Goal: Task Accomplishment & Management: Manage account settings

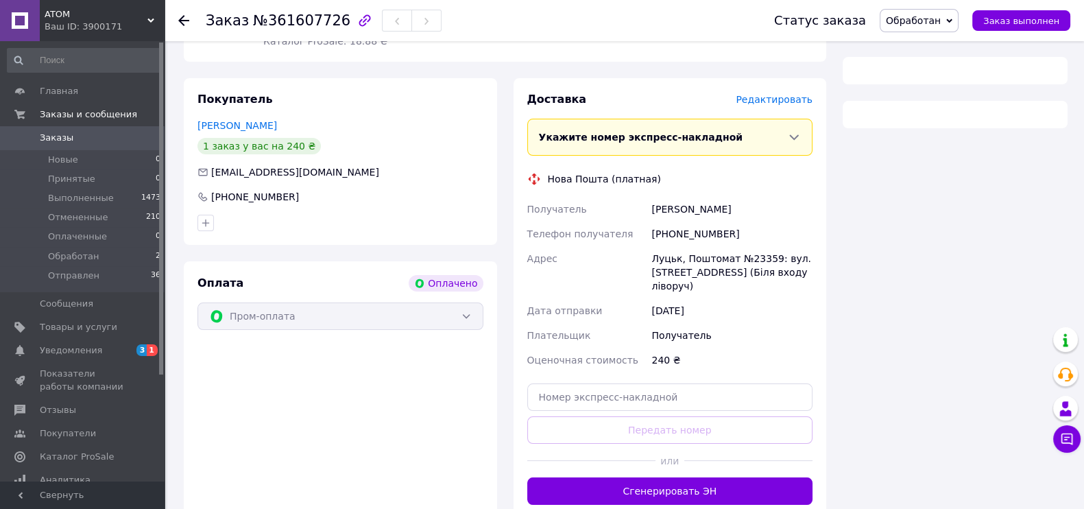
scroll to position [335, 0]
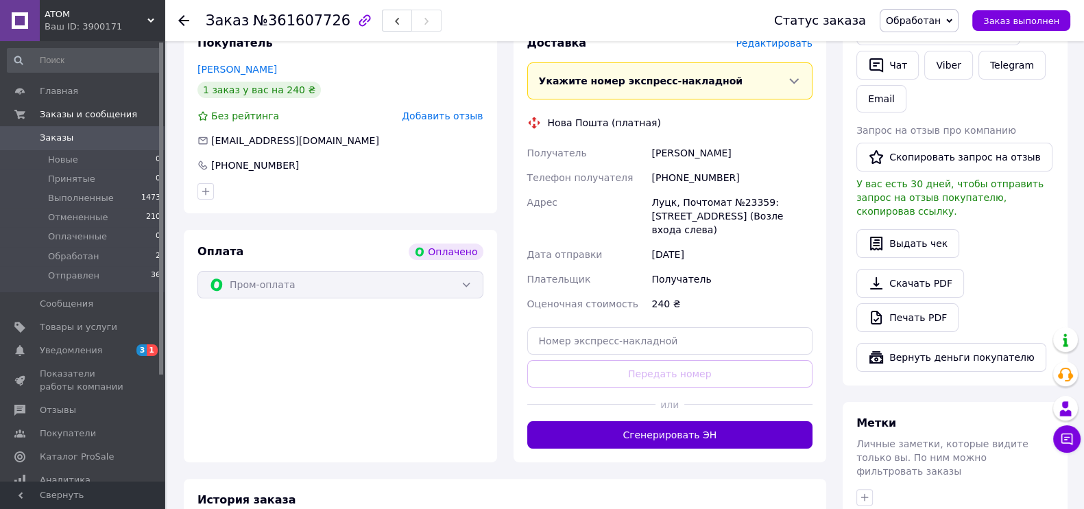
click at [599, 426] on button "Сгенерировать ЭН" at bounding box center [670, 434] width 286 height 27
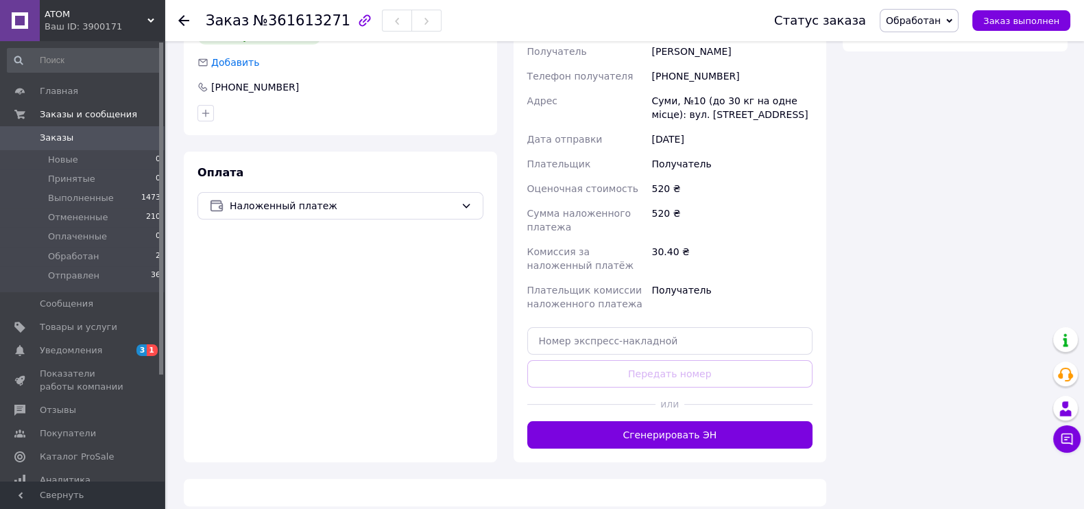
scroll to position [351, 0]
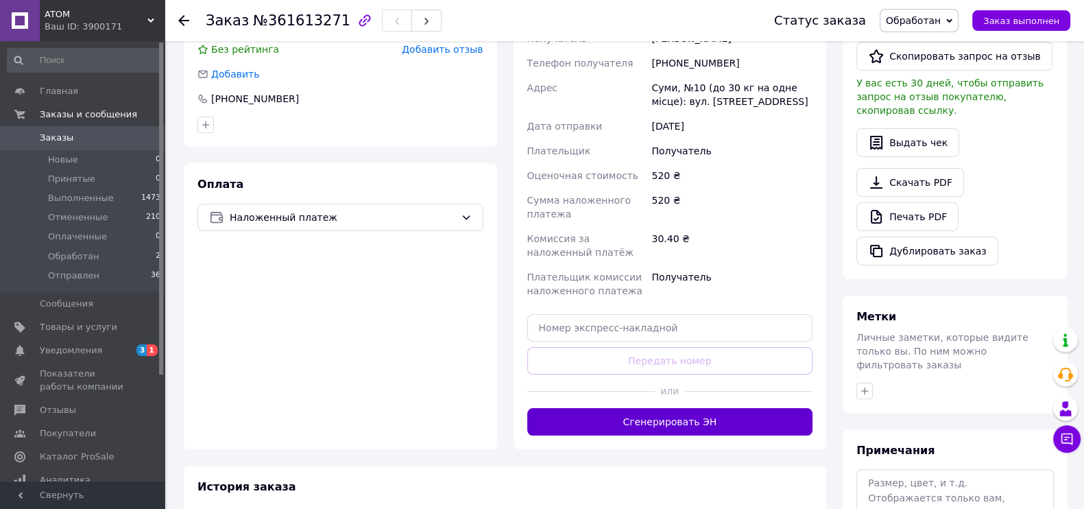
click at [661, 416] on button "Сгенерировать ЭН" at bounding box center [670, 421] width 286 height 27
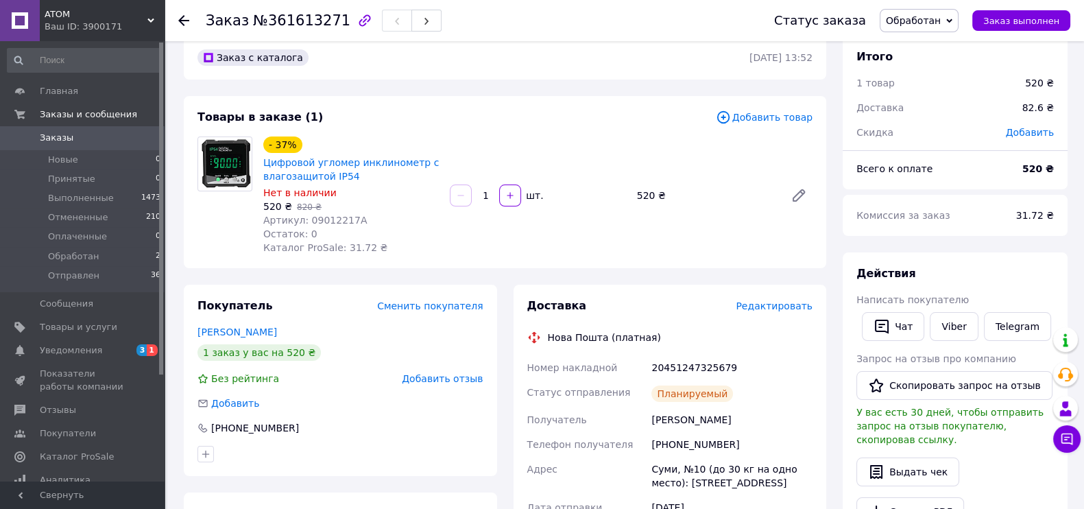
scroll to position [0, 0]
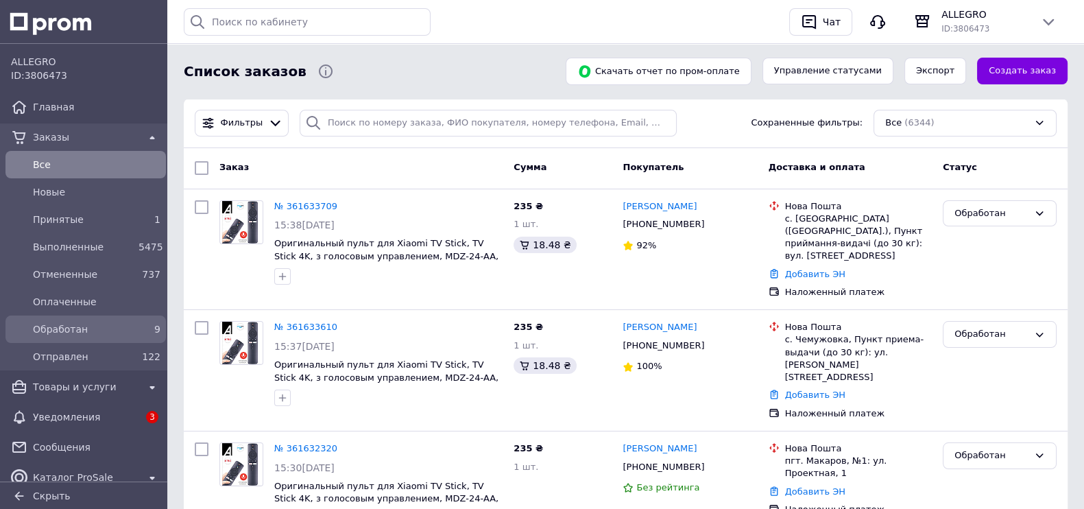
click at [60, 324] on span "Обработан" at bounding box center [83, 329] width 100 height 14
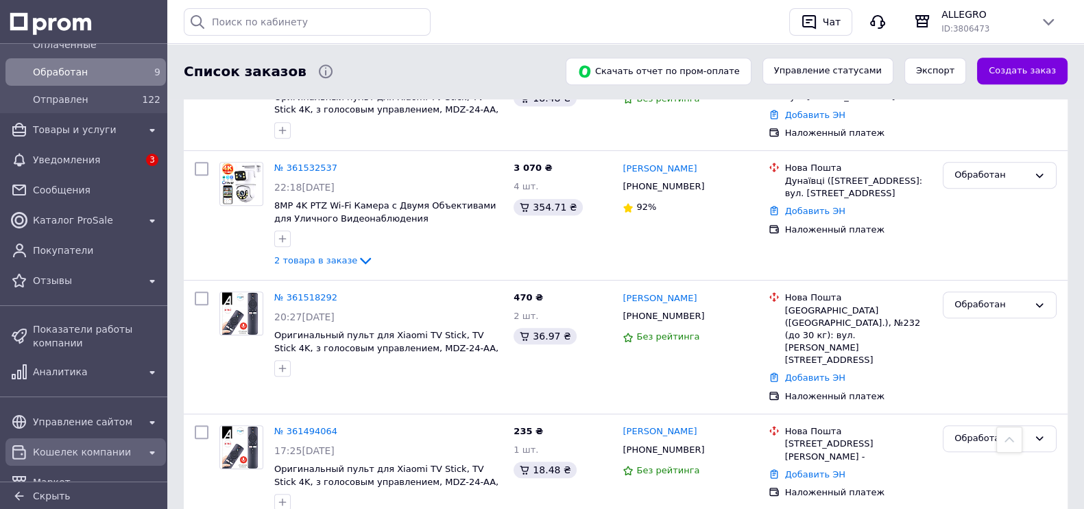
scroll to position [342, 0]
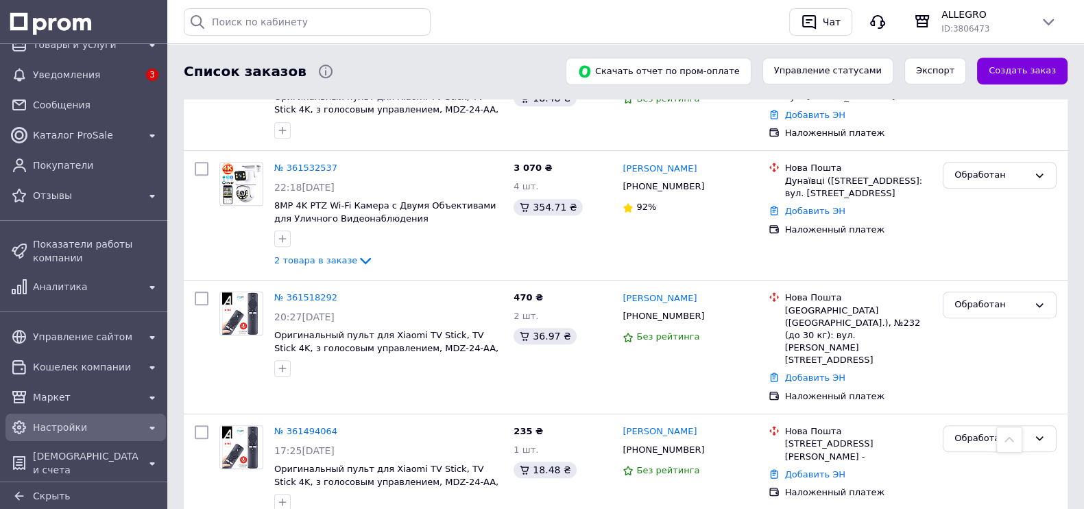
click at [71, 428] on span "Настройки" at bounding box center [86, 427] width 106 height 14
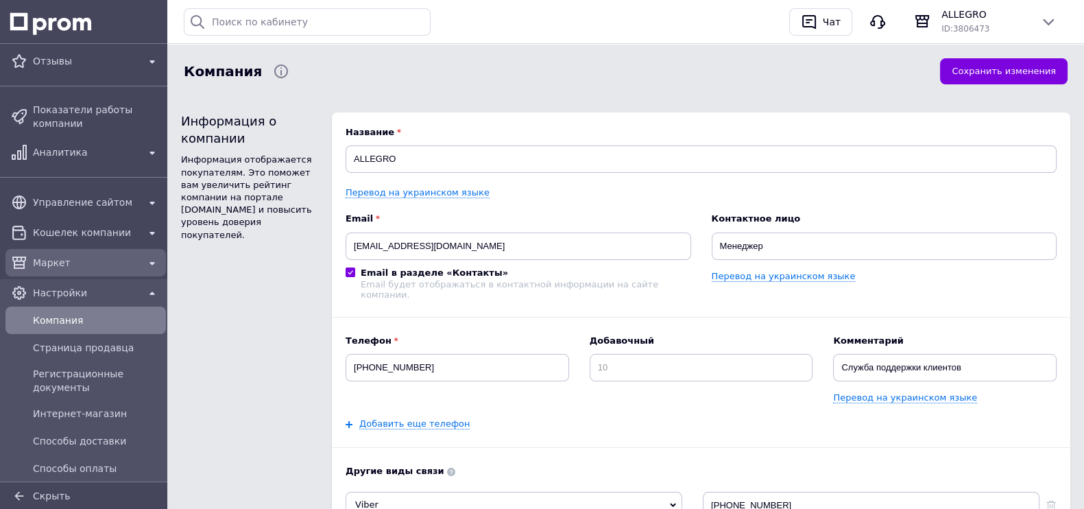
scroll to position [294, 0]
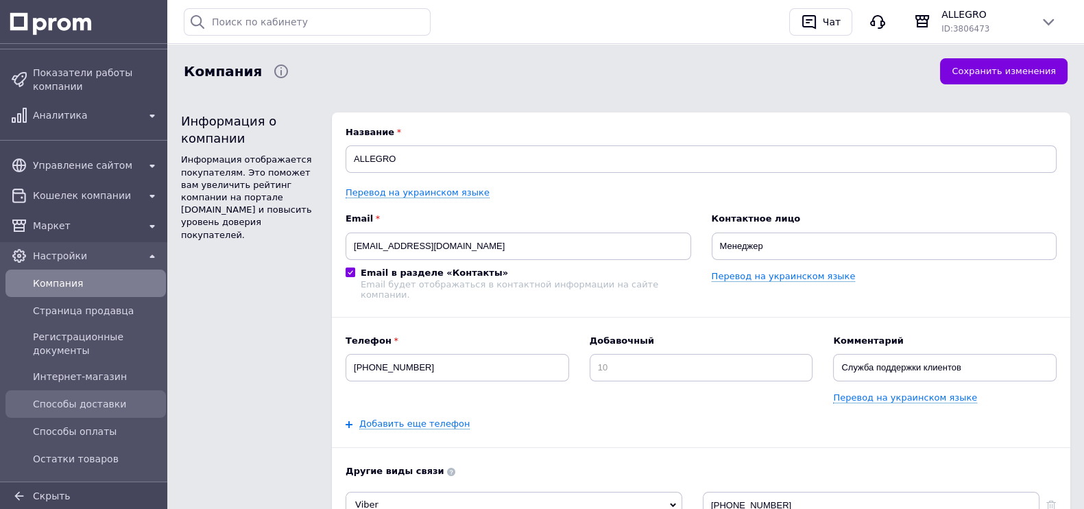
click at [112, 399] on span "Способы доставки" at bounding box center [97, 404] width 128 height 14
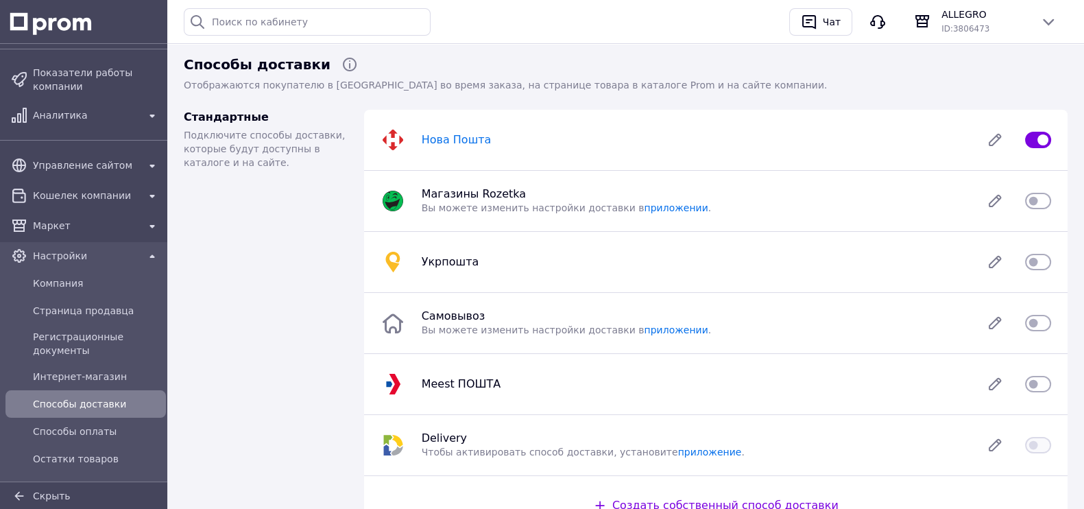
click at [427, 143] on span "Нова Пошта" at bounding box center [457, 139] width 70 height 13
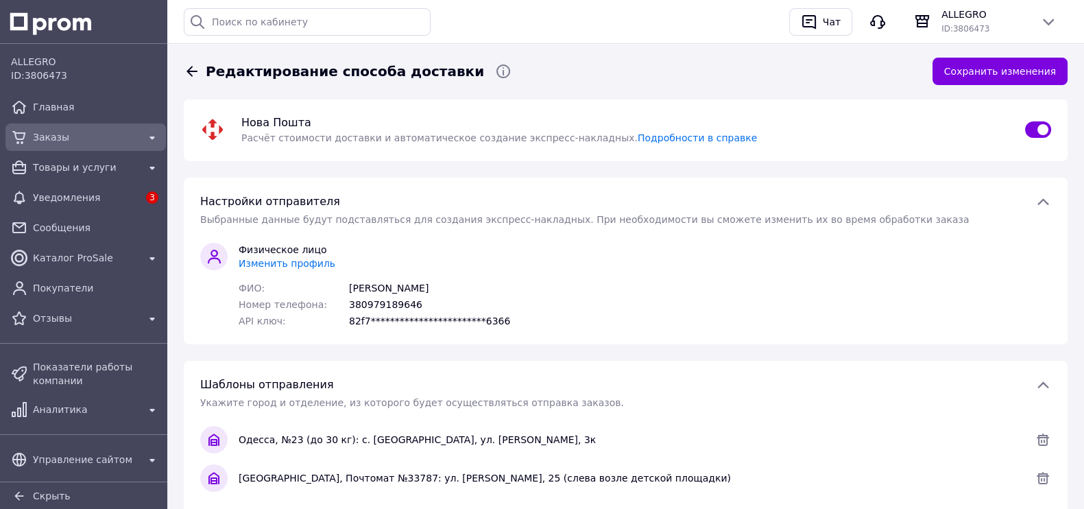
click at [64, 142] on span "Заказы" at bounding box center [86, 137] width 106 height 14
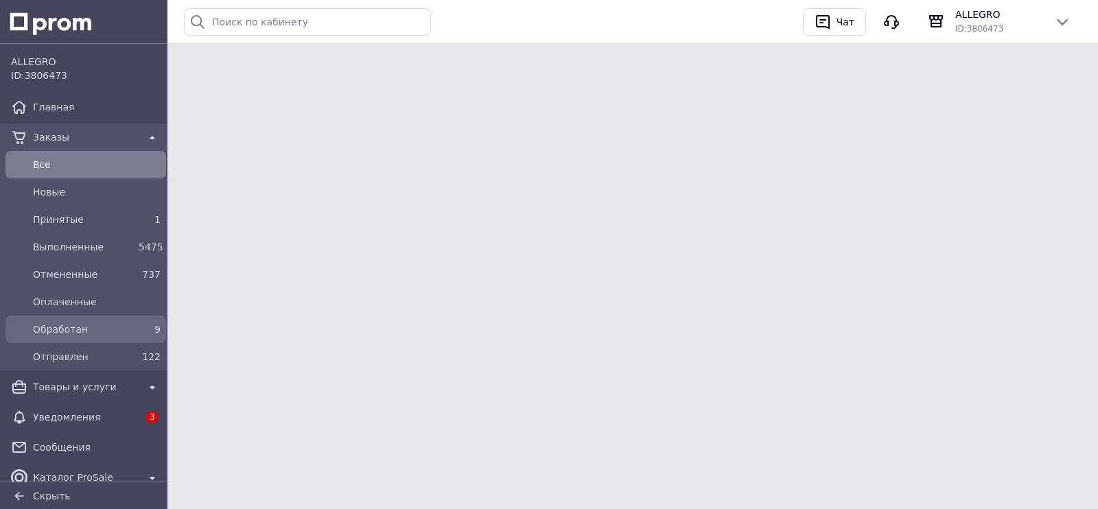
click at [87, 331] on span "Обработан" at bounding box center [83, 329] width 100 height 14
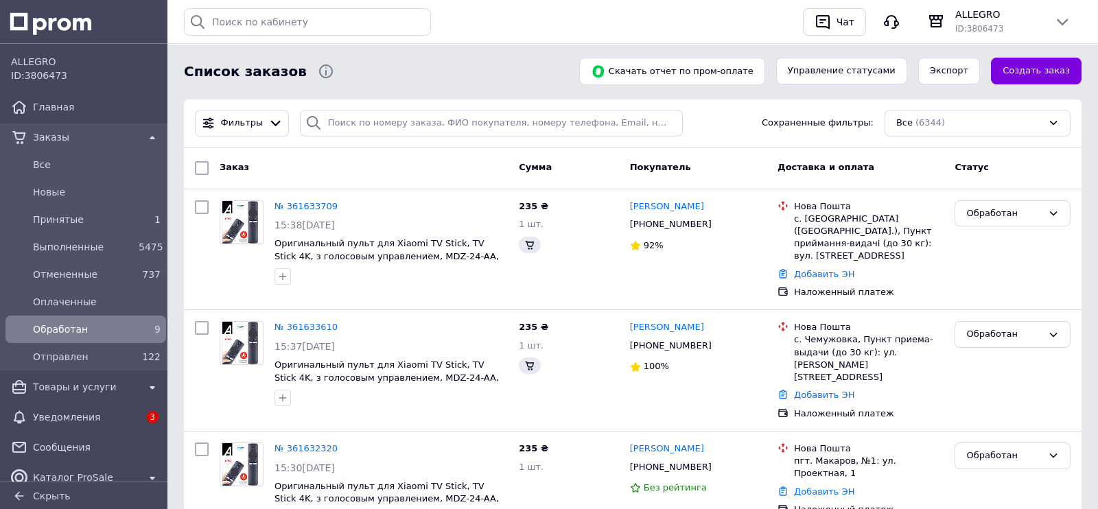
click at [63, 327] on span "Обработан" at bounding box center [83, 329] width 100 height 14
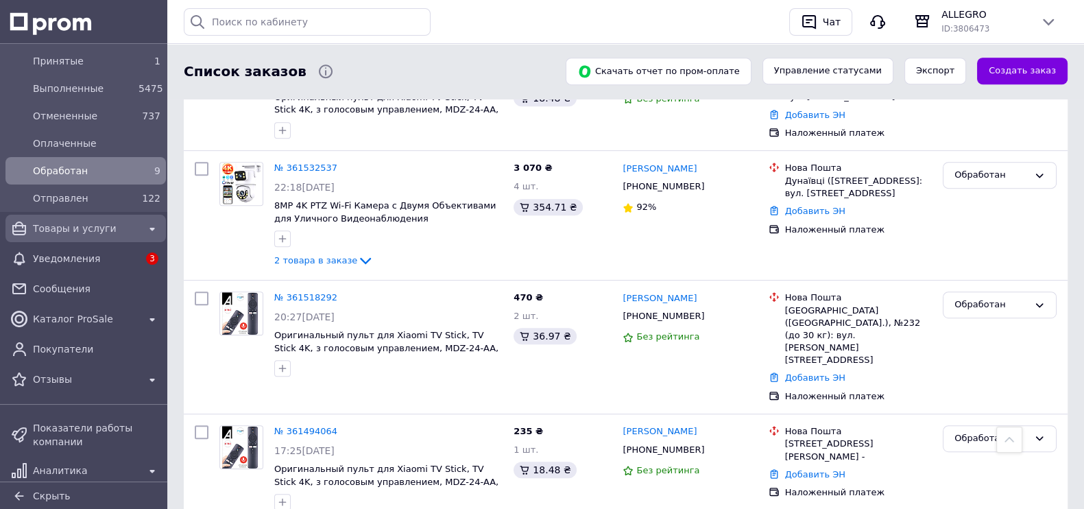
scroll to position [342, 0]
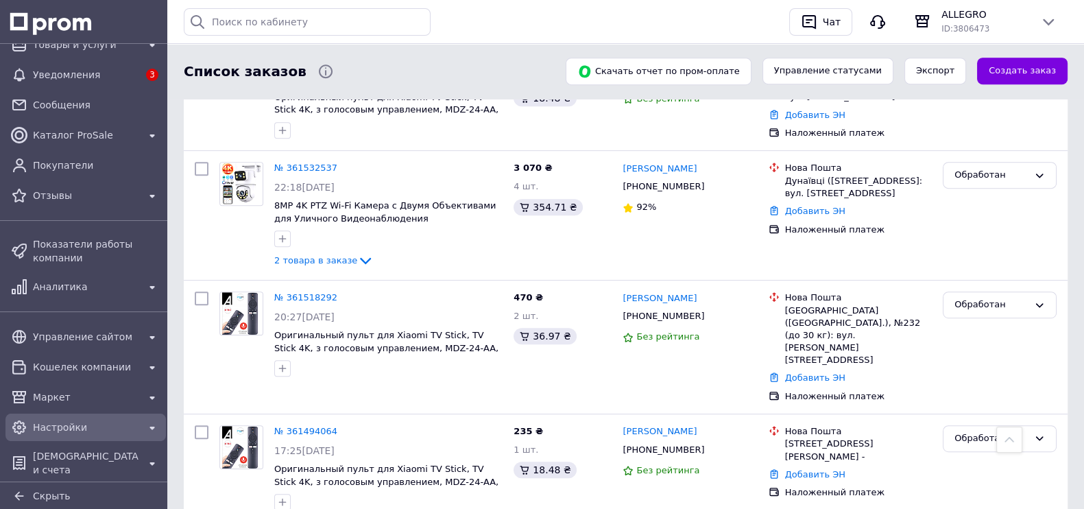
click at [64, 427] on span "Настройки" at bounding box center [86, 427] width 106 height 14
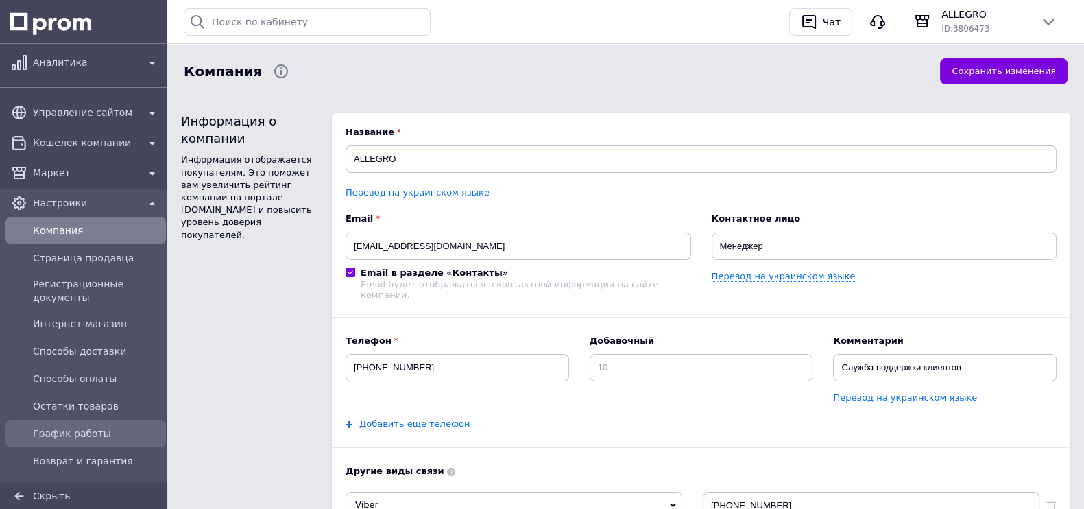
scroll to position [380, 0]
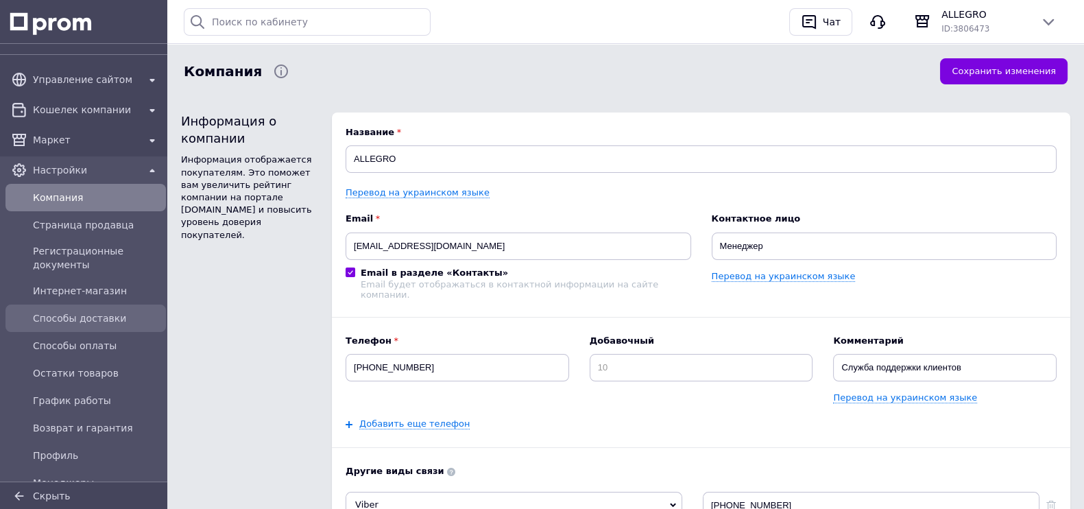
click at [112, 320] on span "Способы доставки" at bounding box center [97, 318] width 128 height 14
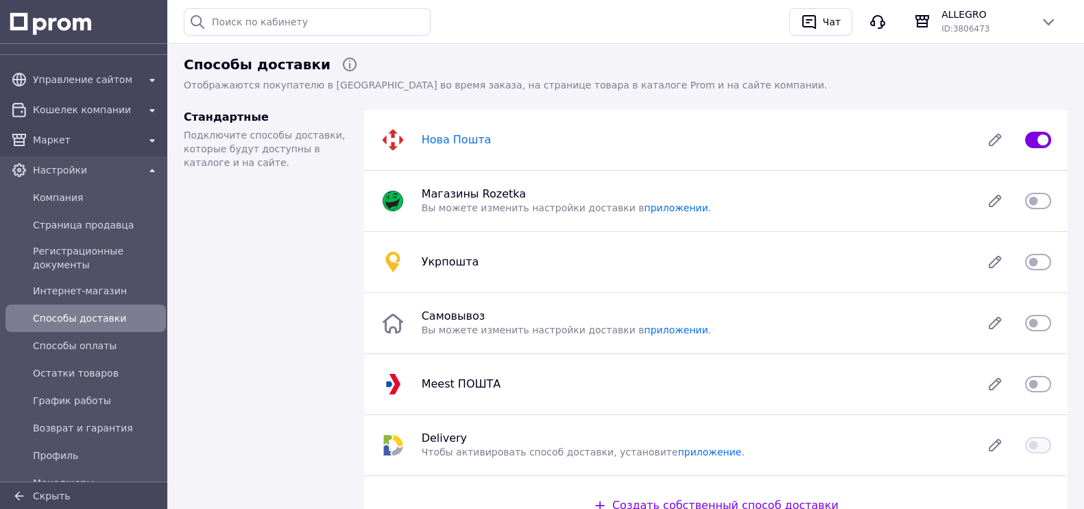
click at [453, 135] on span "Нова Пошта" at bounding box center [457, 139] width 70 height 13
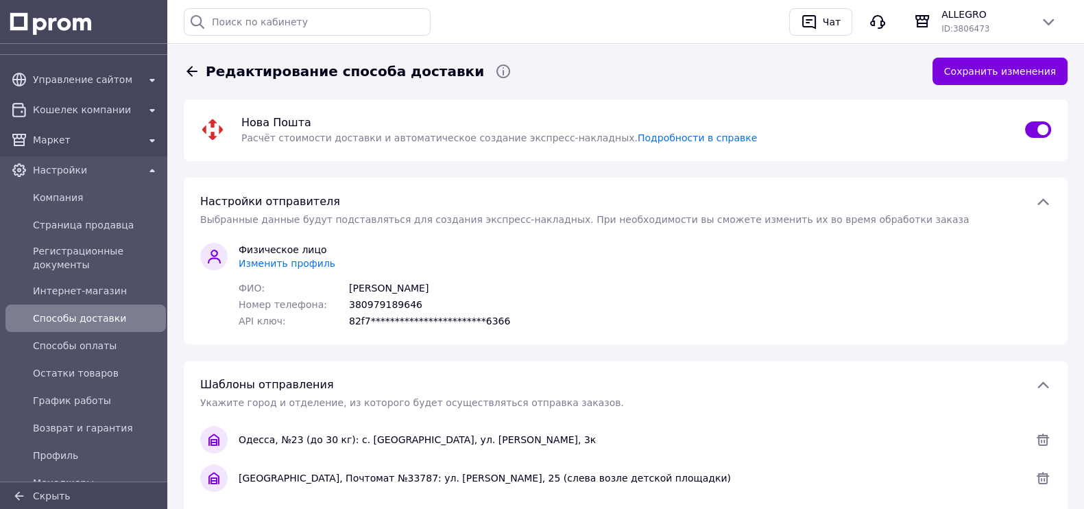
click at [269, 263] on span "Изменить профиль" at bounding box center [287, 263] width 97 height 11
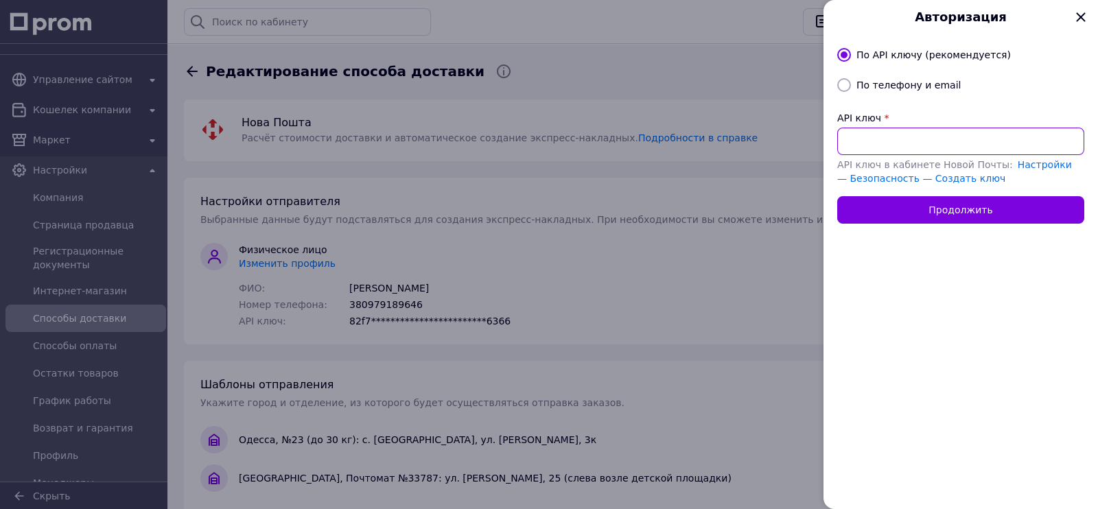
click at [956, 137] on input "API ключ" at bounding box center [960, 141] width 247 height 27
paste input "f7f1efd1496a186fb5b8b4a716c2c250"
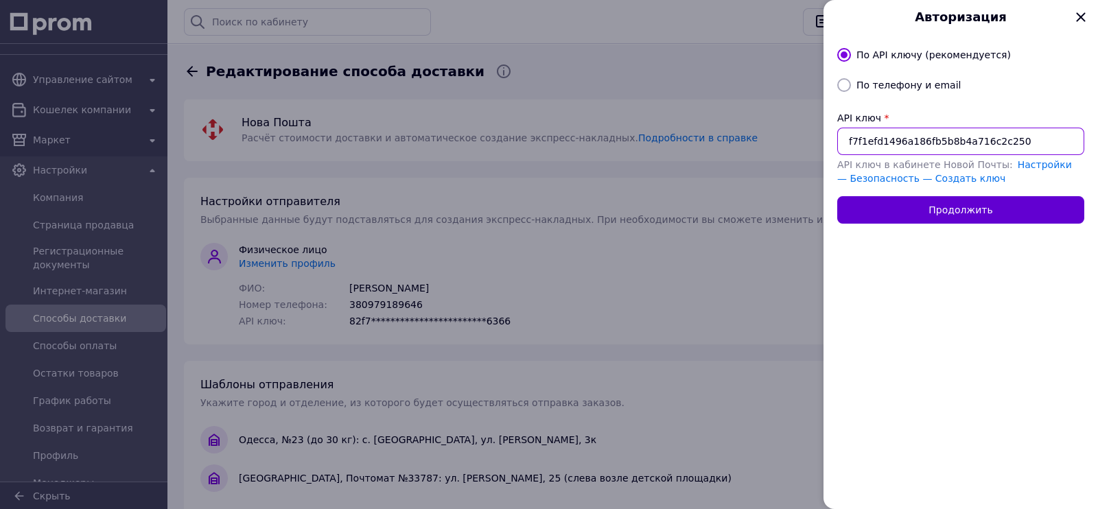
type input "f7f1efd1496a186fb5b8b4a716c2c250"
click at [914, 214] on button "Продолжить" at bounding box center [960, 209] width 247 height 27
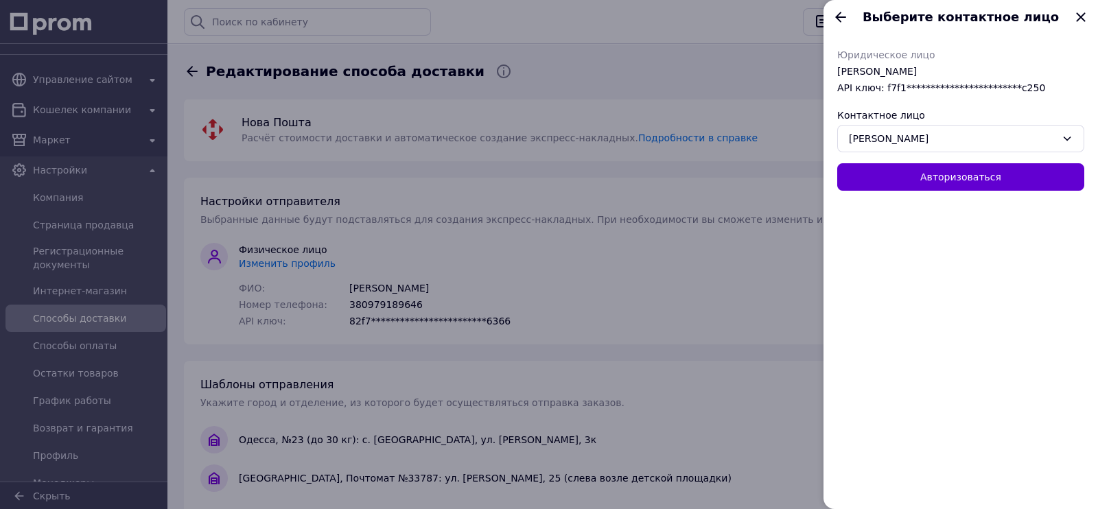
click at [976, 186] on button "Авторизоваться" at bounding box center [960, 176] width 247 height 27
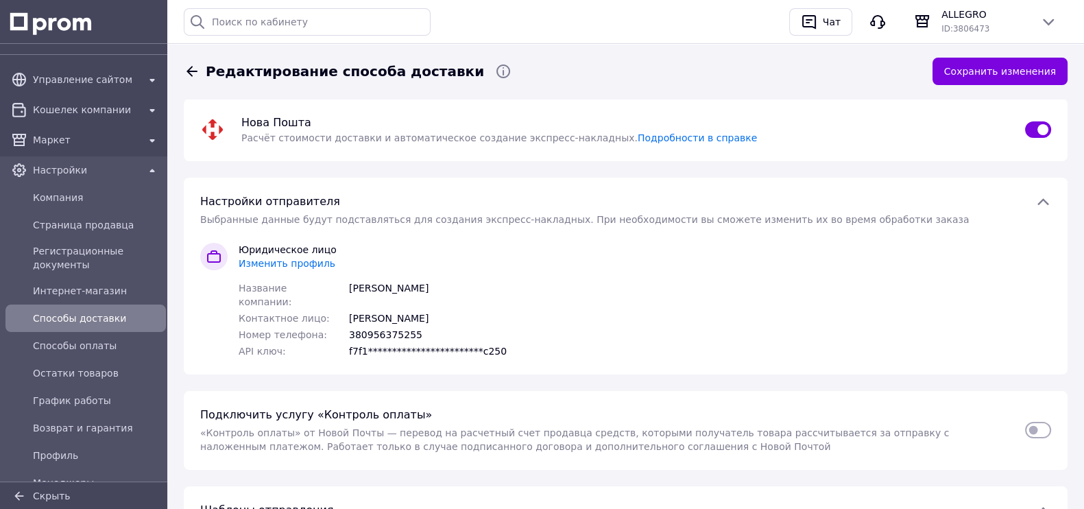
click at [1045, 423] on input "checkbox" at bounding box center [1038, 430] width 26 height 14
checkbox input "true"
click at [1011, 75] on button "Сохранить изменения" at bounding box center [1000, 71] width 135 height 27
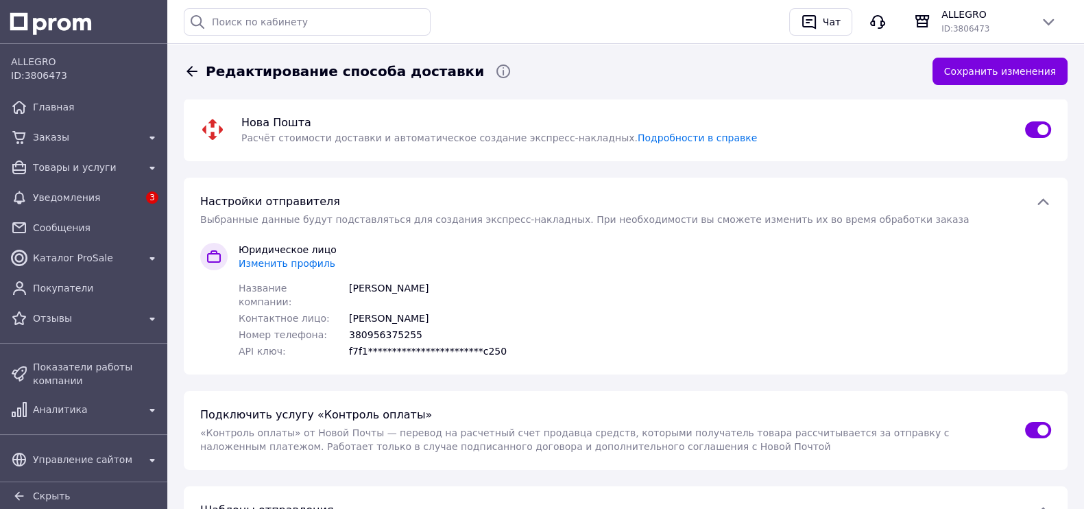
click at [68, 138] on span "Заказы" at bounding box center [86, 137] width 106 height 14
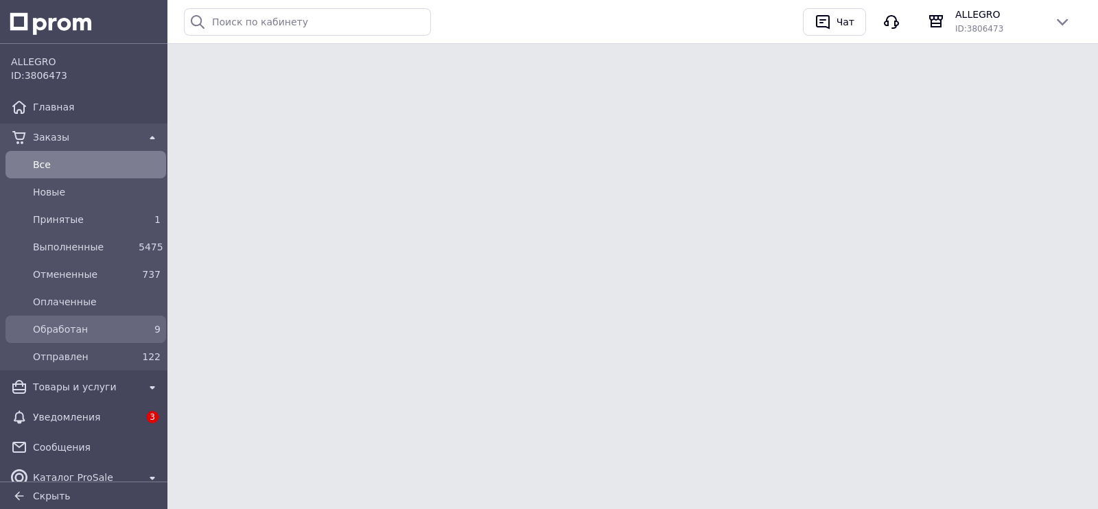
click at [104, 328] on span "Обработан" at bounding box center [83, 329] width 100 height 14
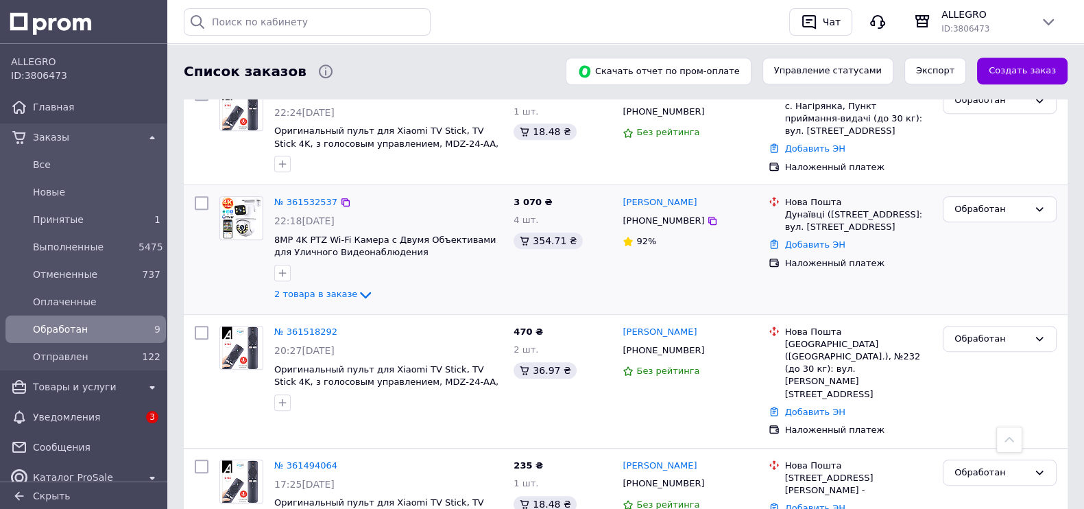
scroll to position [850, 0]
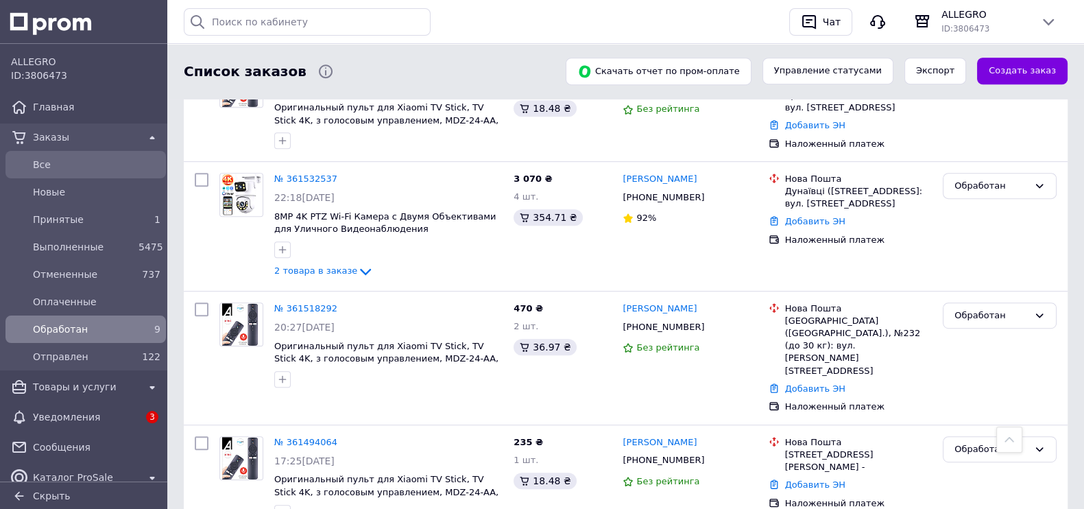
click at [65, 165] on span "Все" at bounding box center [97, 165] width 128 height 14
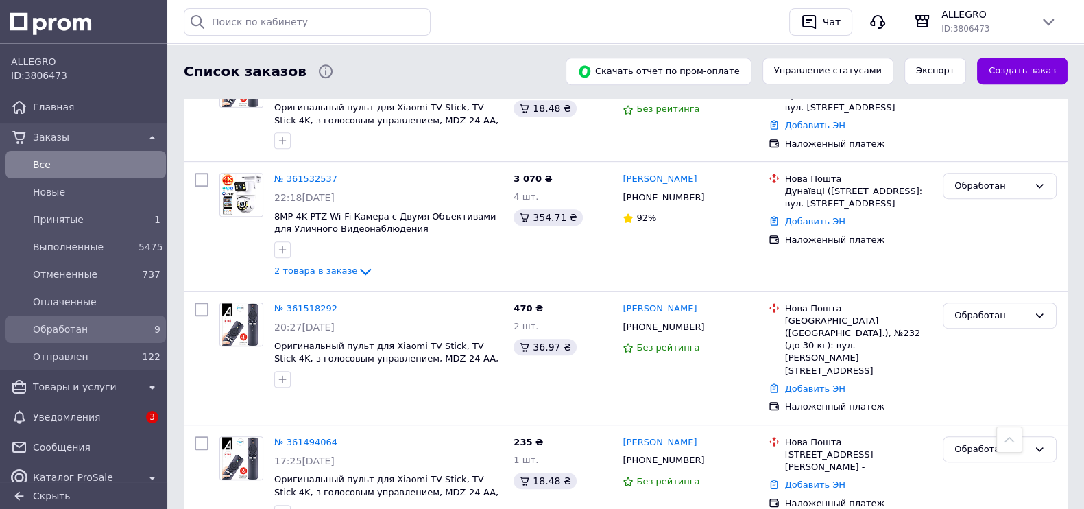
click at [58, 331] on span "Обработан" at bounding box center [83, 329] width 100 height 14
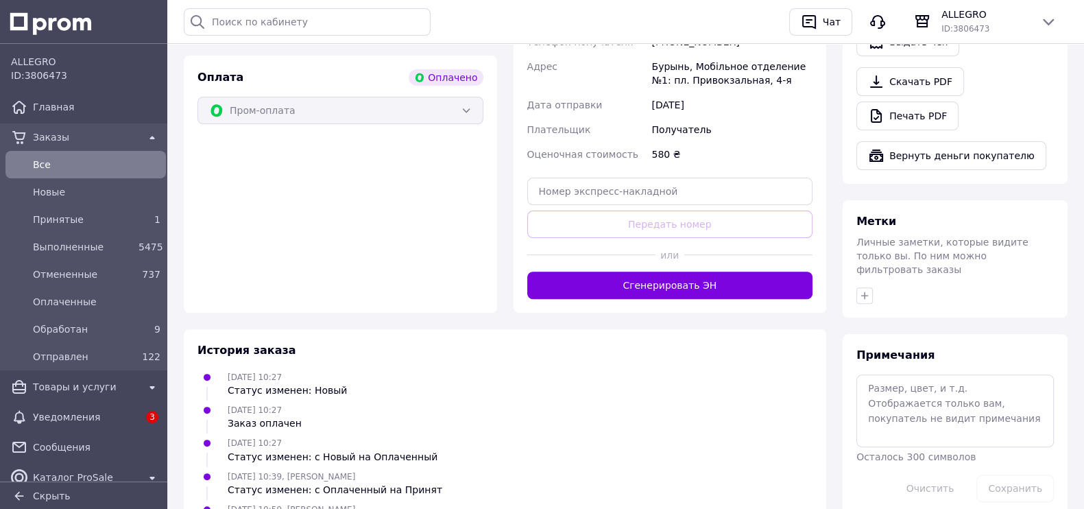
scroll to position [609, 0]
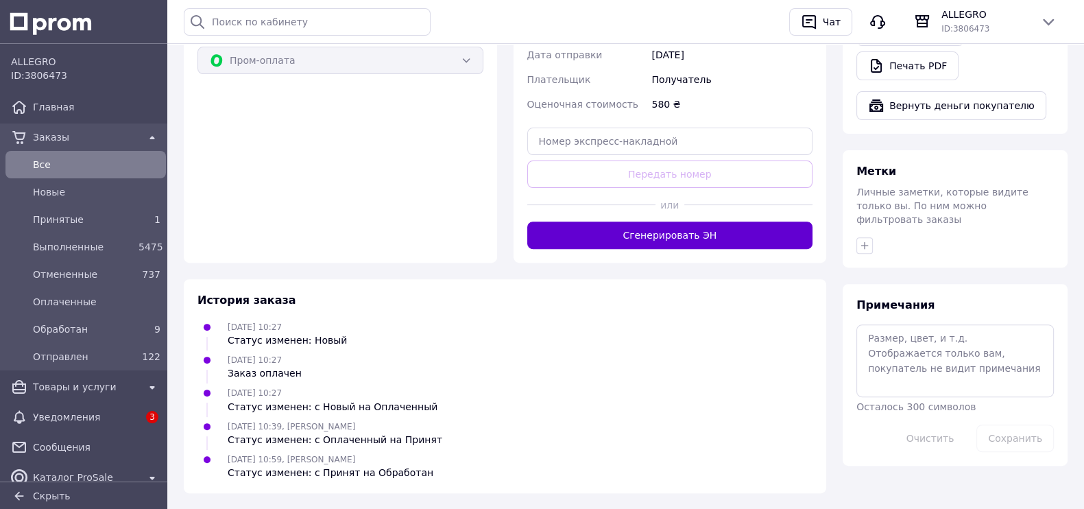
click at [584, 222] on button "Сгенерировать ЭН" at bounding box center [670, 235] width 286 height 27
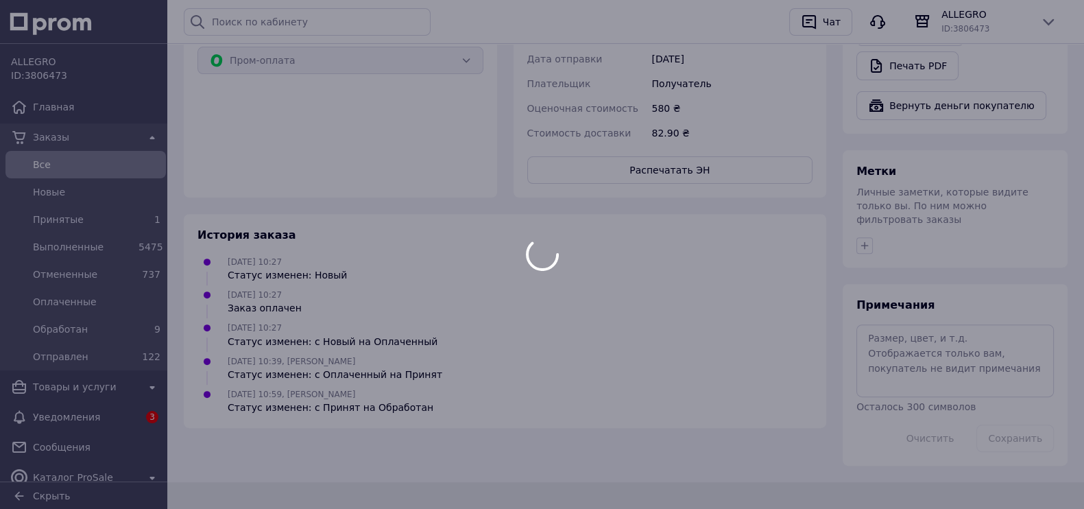
scroll to position [582, 0]
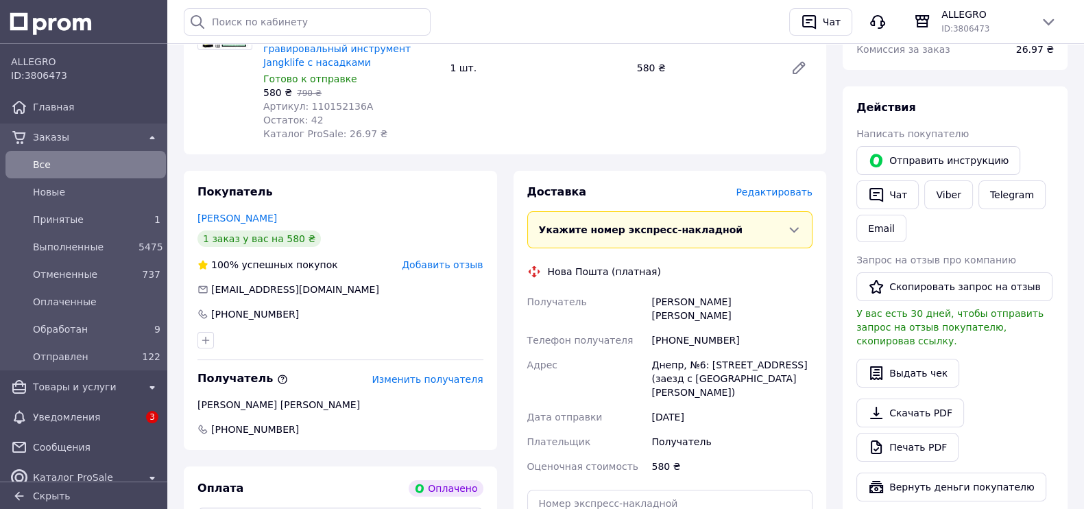
scroll to position [514, 0]
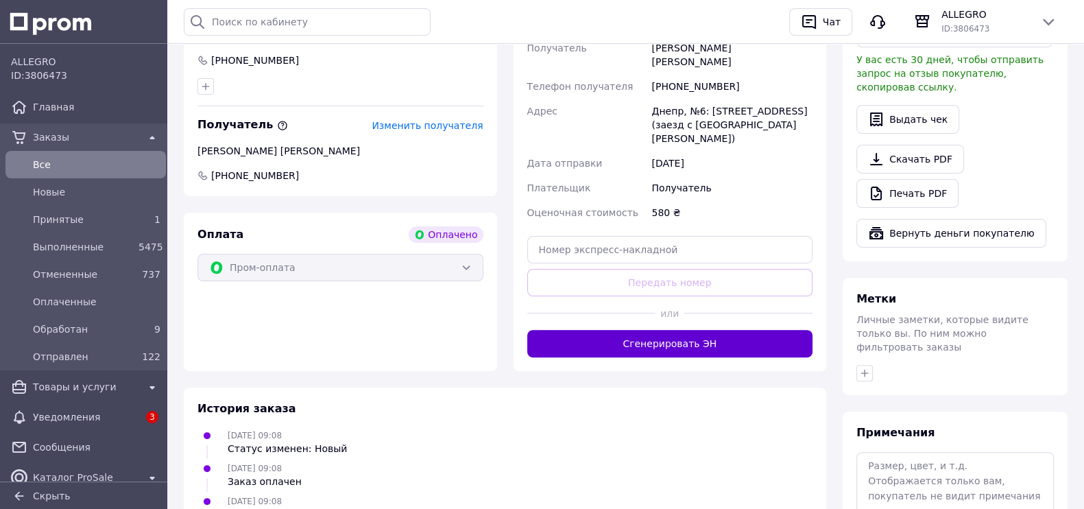
click at [610, 330] on button "Сгенерировать ЭН" at bounding box center [670, 343] width 286 height 27
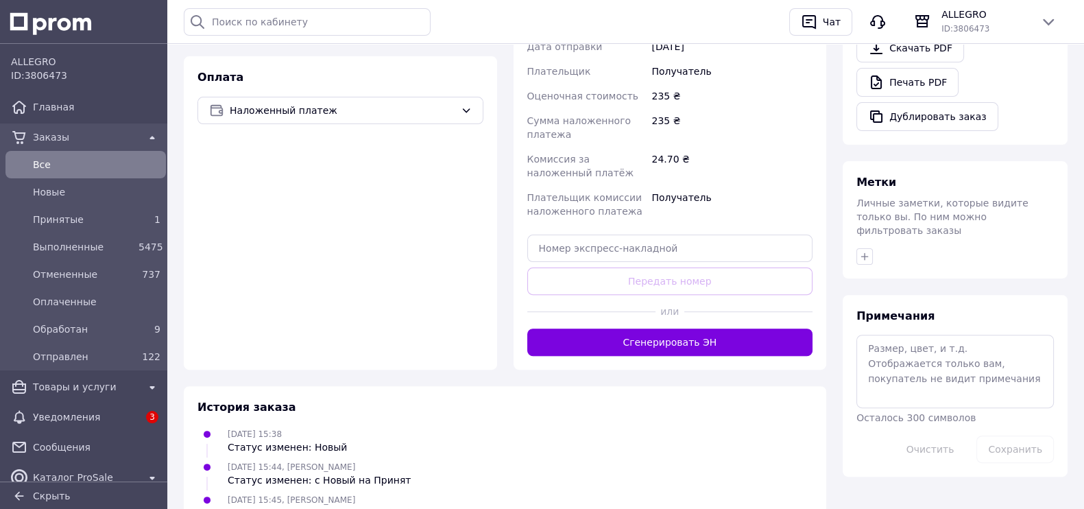
scroll to position [567, 0]
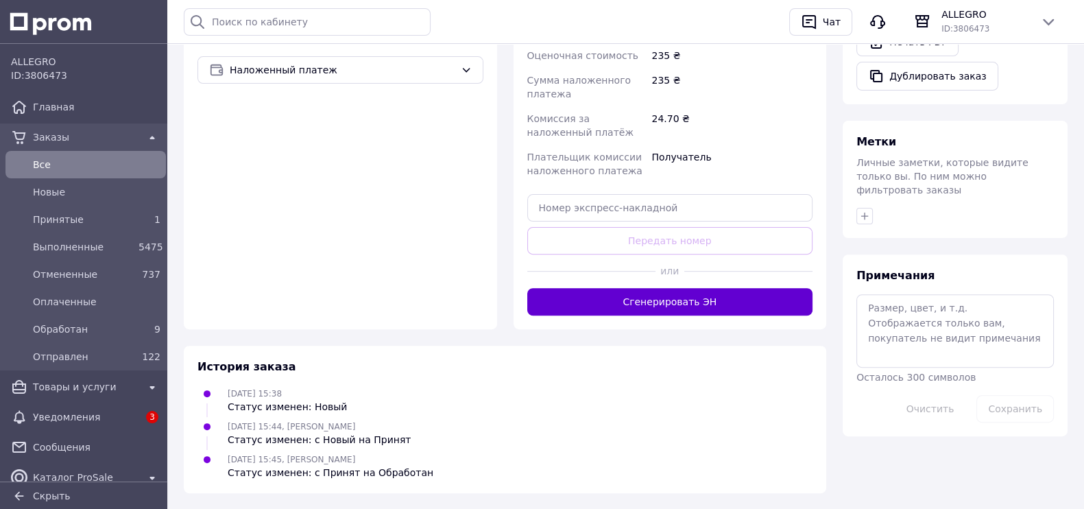
click at [581, 288] on button "Сгенерировать ЭН" at bounding box center [670, 301] width 286 height 27
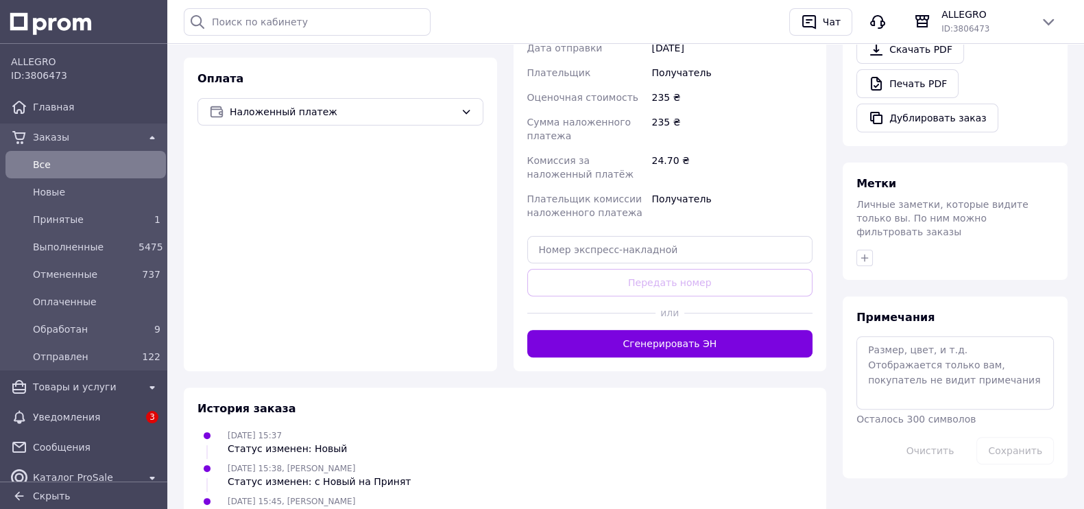
scroll to position [554, 0]
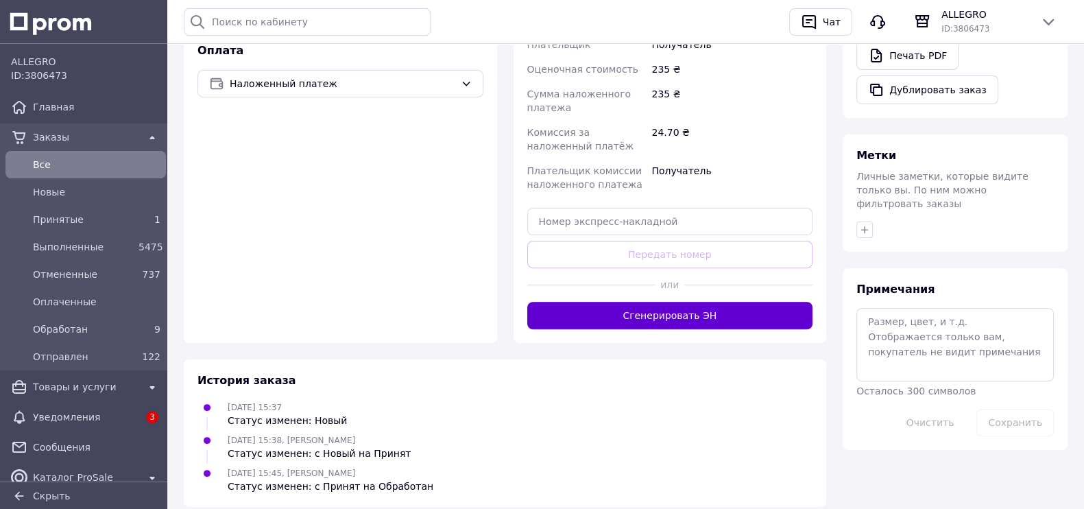
click at [569, 302] on button "Сгенерировать ЭН" at bounding box center [670, 315] width 286 height 27
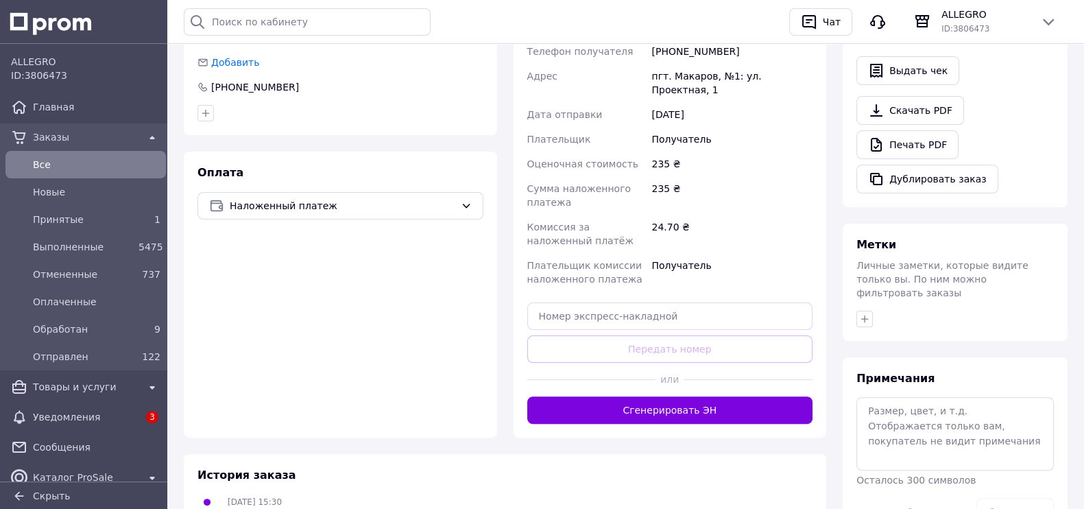
scroll to position [514, 0]
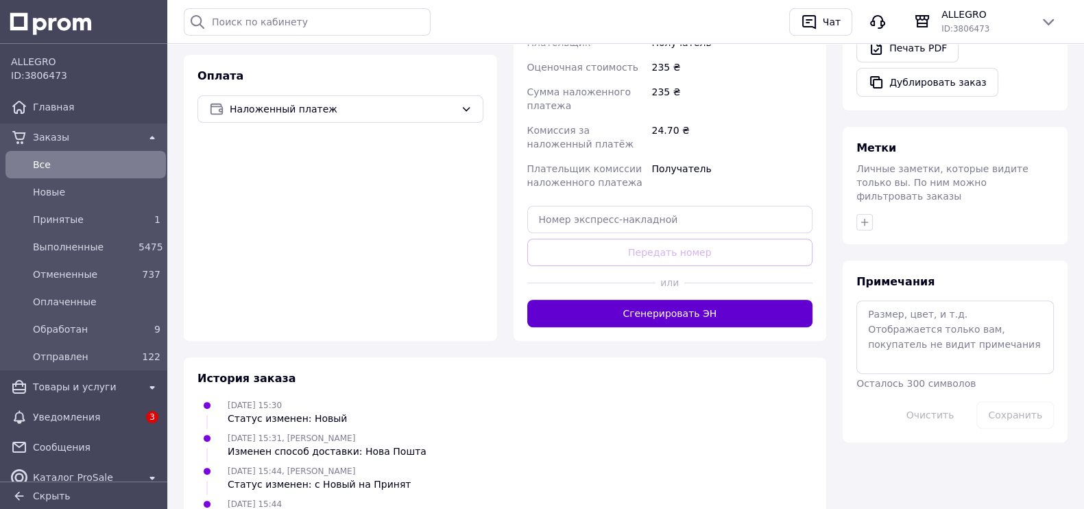
click at [652, 300] on button "Сгенерировать ЭН" at bounding box center [670, 313] width 286 height 27
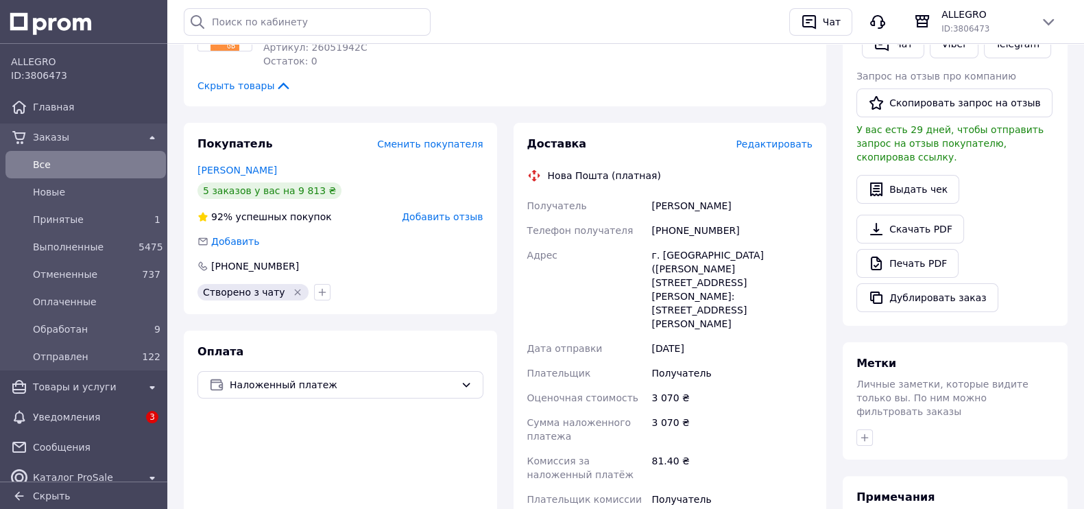
scroll to position [514, 0]
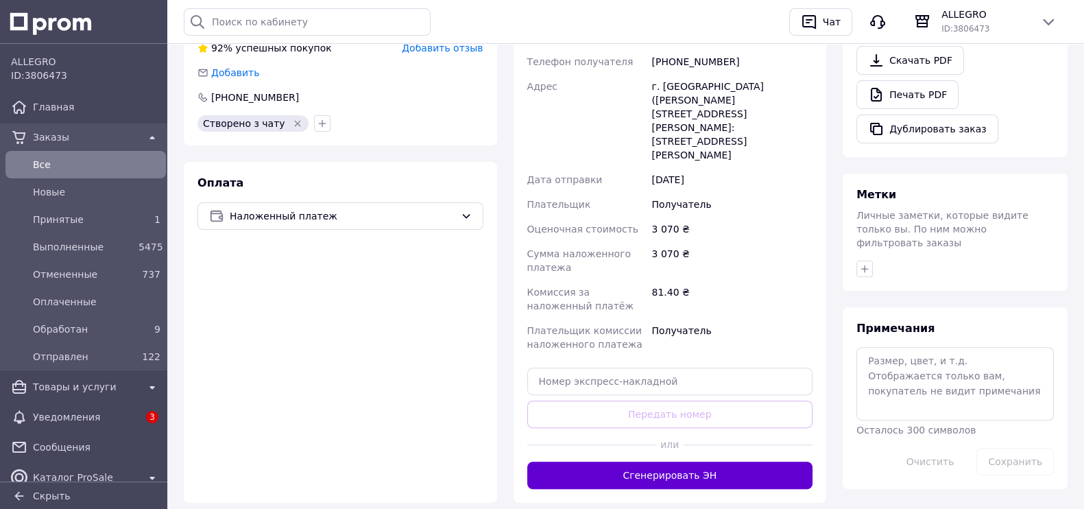
click at [683, 462] on button "Сгенерировать ЭН" at bounding box center [670, 475] width 286 height 27
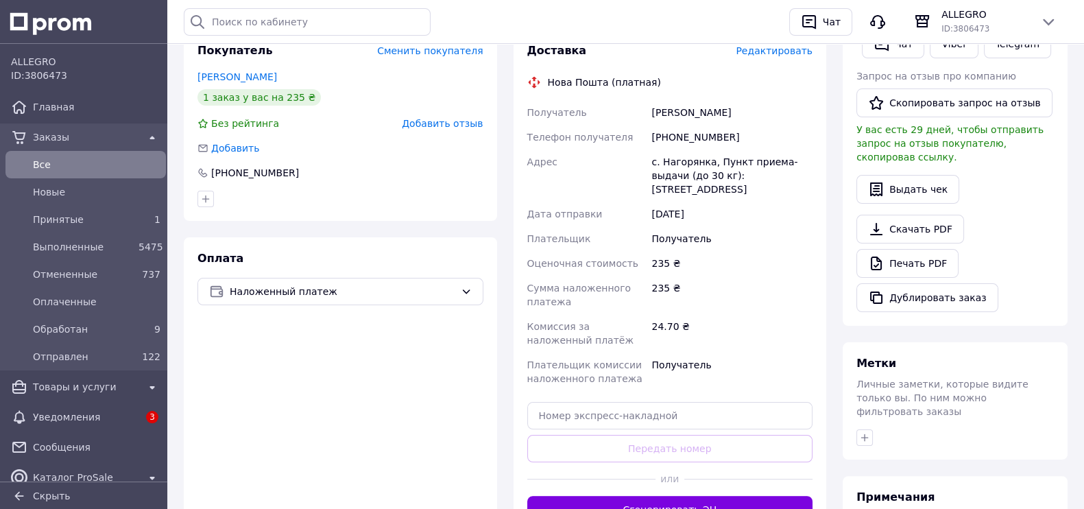
scroll to position [514, 0]
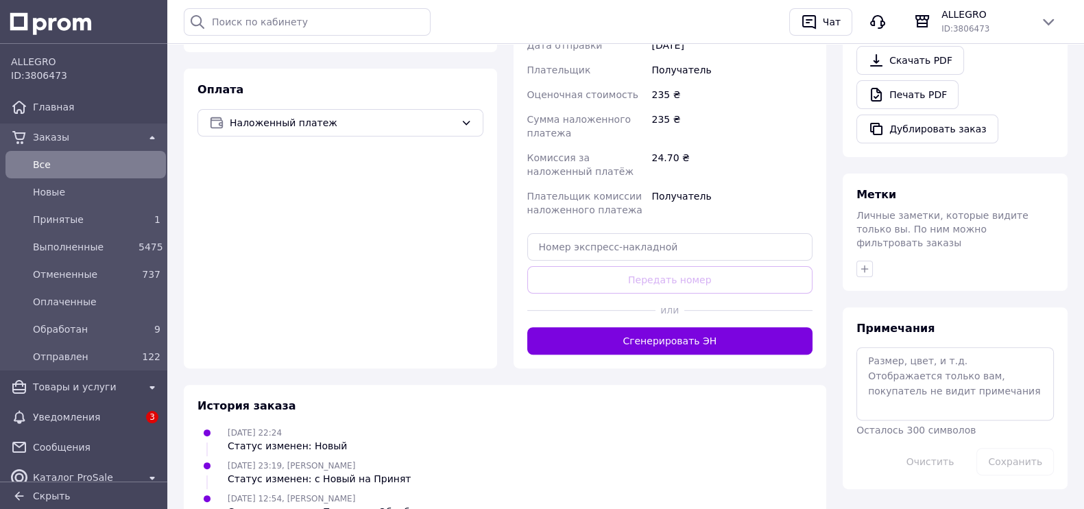
click at [624, 327] on button "Сгенерировать ЭН" at bounding box center [670, 340] width 286 height 27
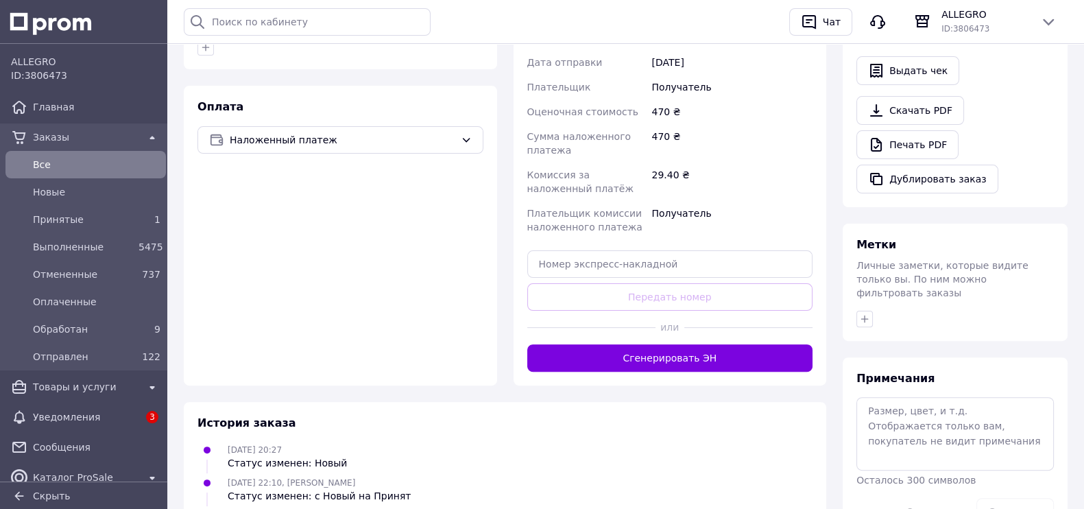
scroll to position [514, 0]
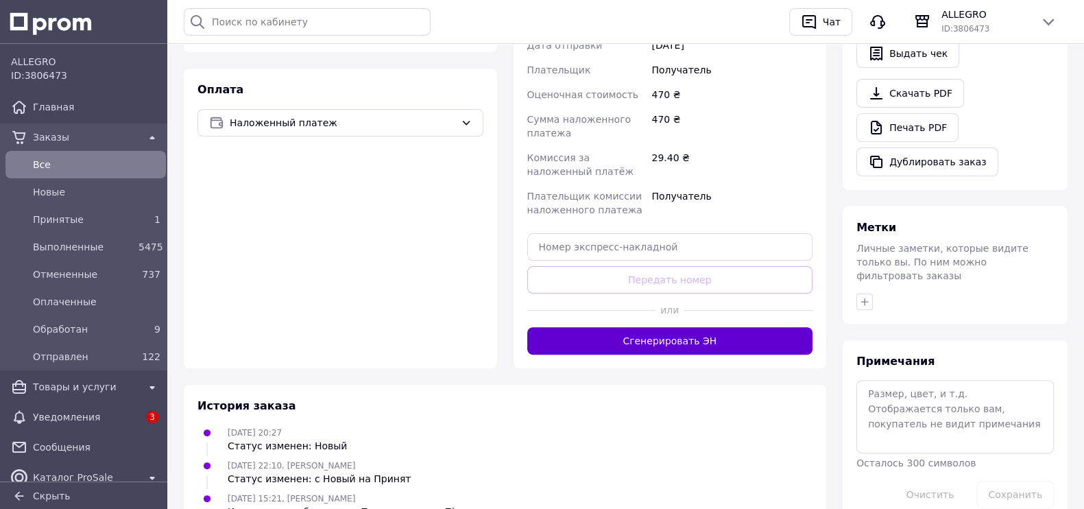
click at [717, 327] on button "Сгенерировать ЭН" at bounding box center [670, 340] width 286 height 27
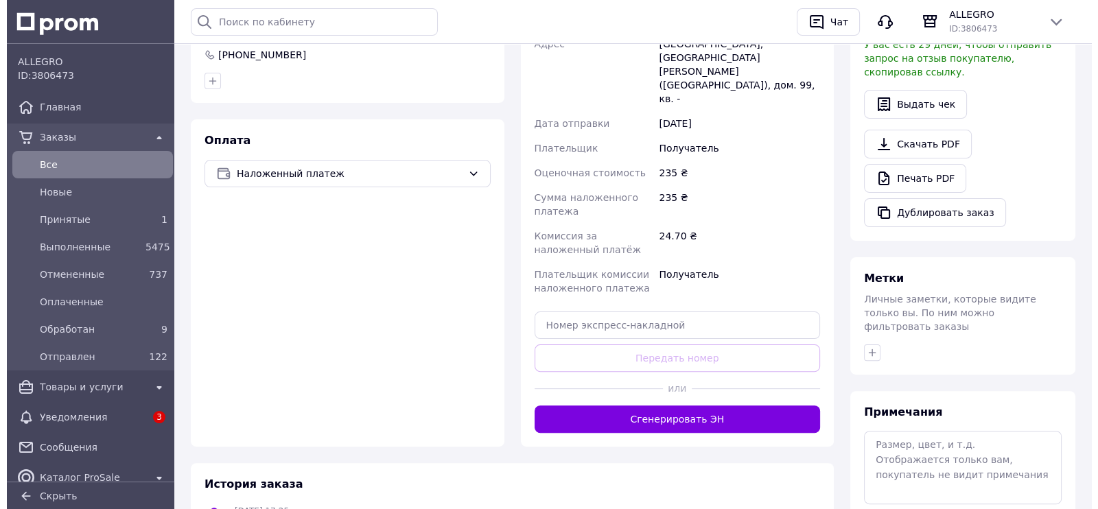
scroll to position [514, 0]
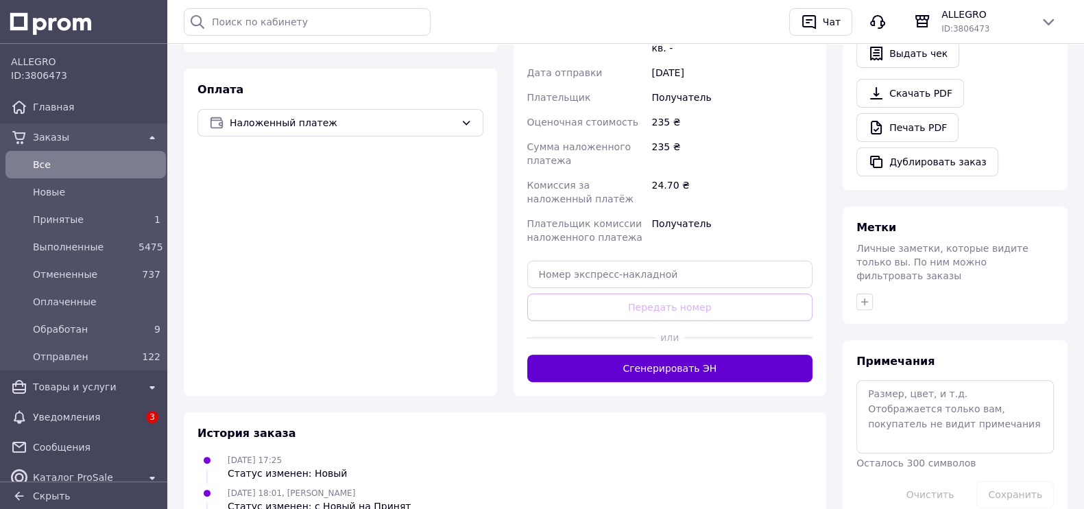
click at [754, 355] on button "Сгенерировать ЭН" at bounding box center [670, 368] width 286 height 27
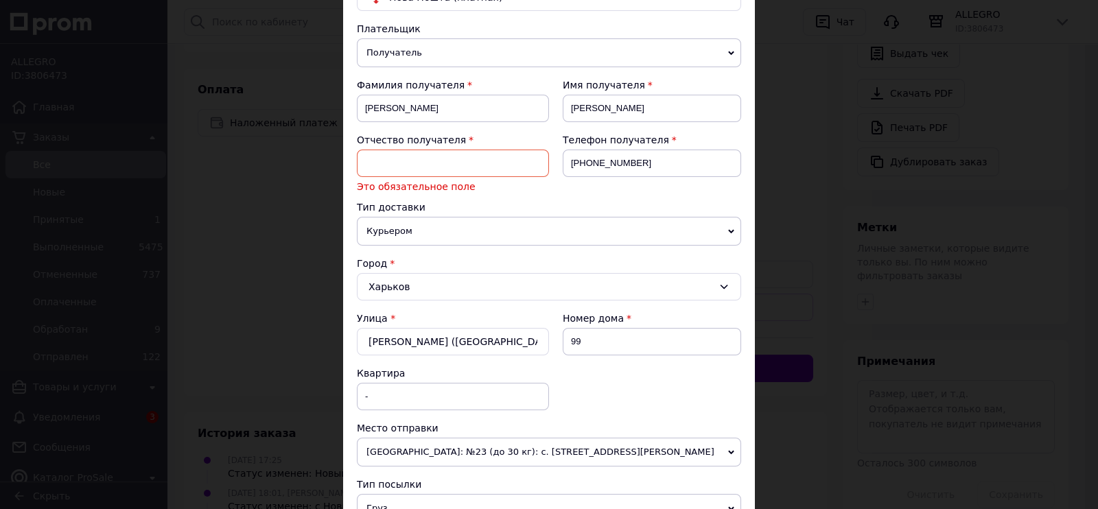
scroll to position [171, 0]
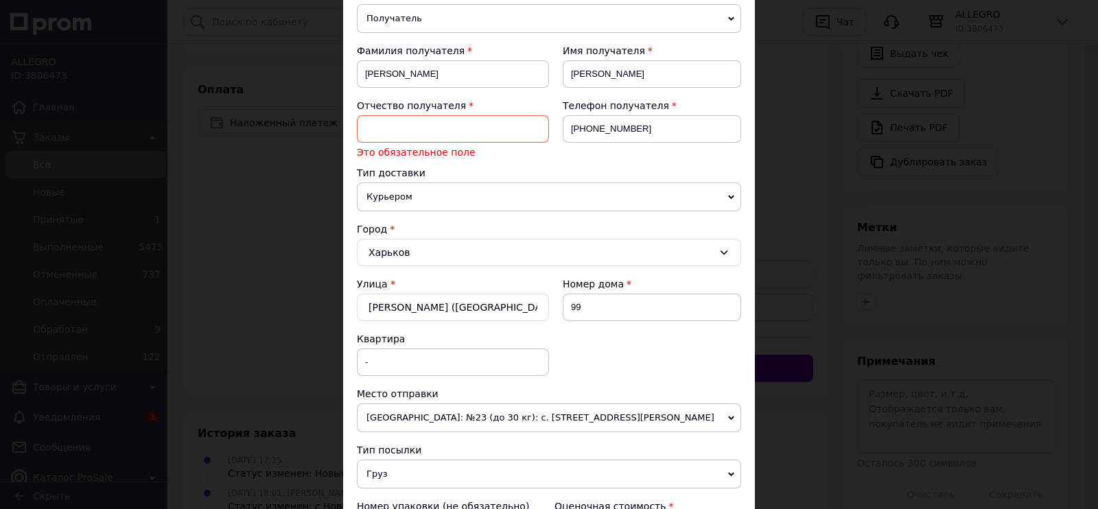
click at [447, 127] on input at bounding box center [453, 128] width 192 height 27
type input "неизвестно"
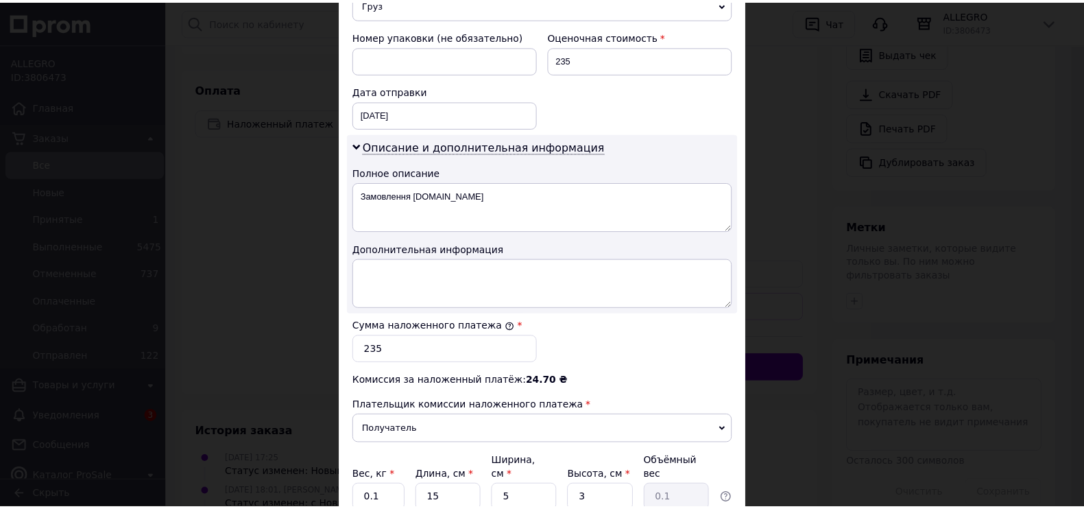
scroll to position [685, 0]
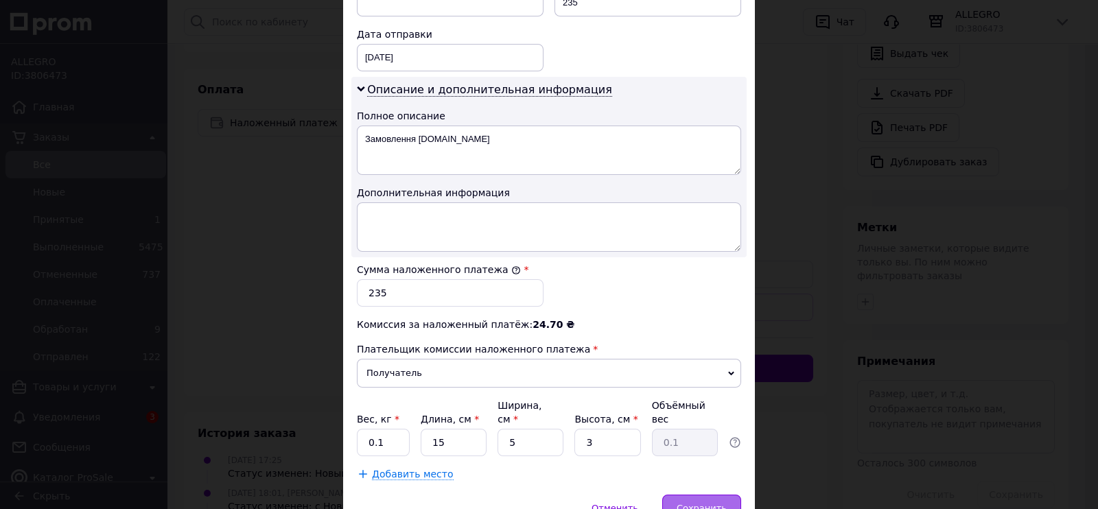
click at [726, 495] on div "Сохранить" at bounding box center [701, 508] width 79 height 27
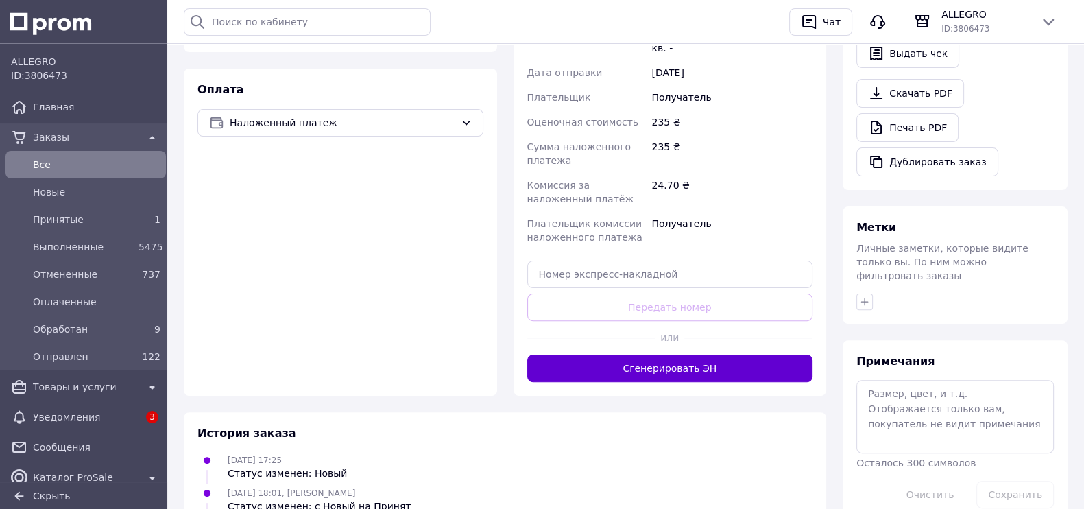
click at [713, 355] on button "Сгенерировать ЭН" at bounding box center [670, 368] width 286 height 27
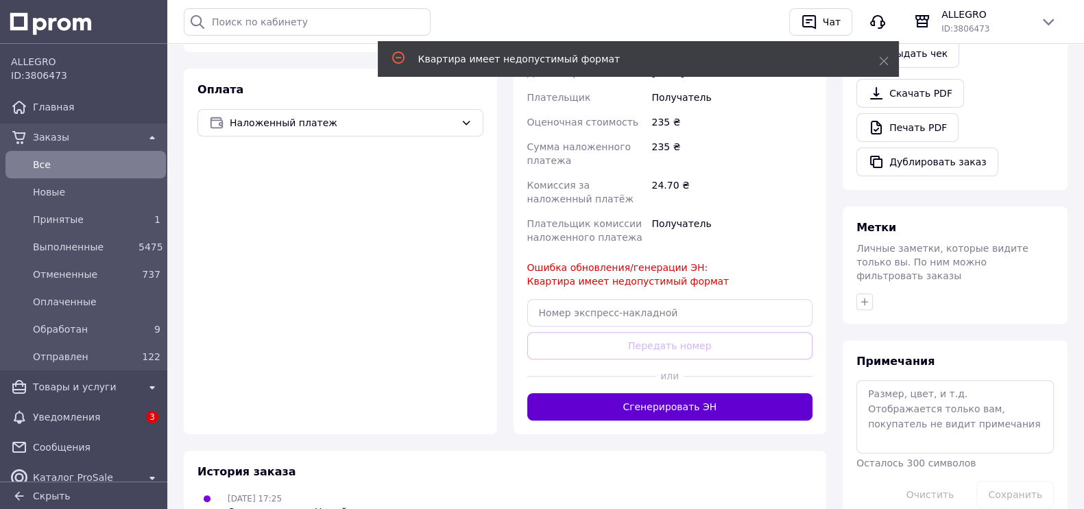
click at [683, 393] on button "Сгенерировать ЭН" at bounding box center [670, 406] width 286 height 27
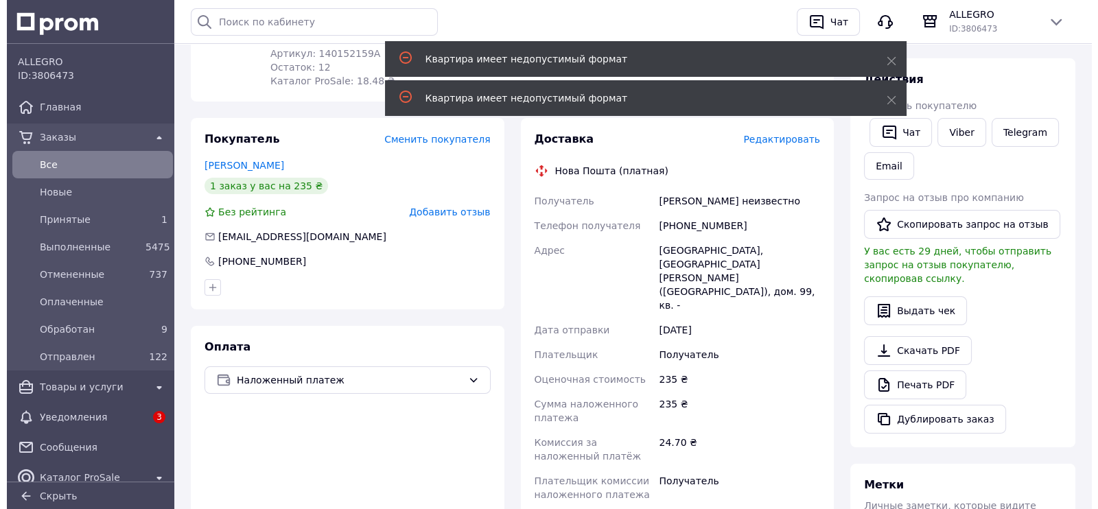
scroll to position [85, 0]
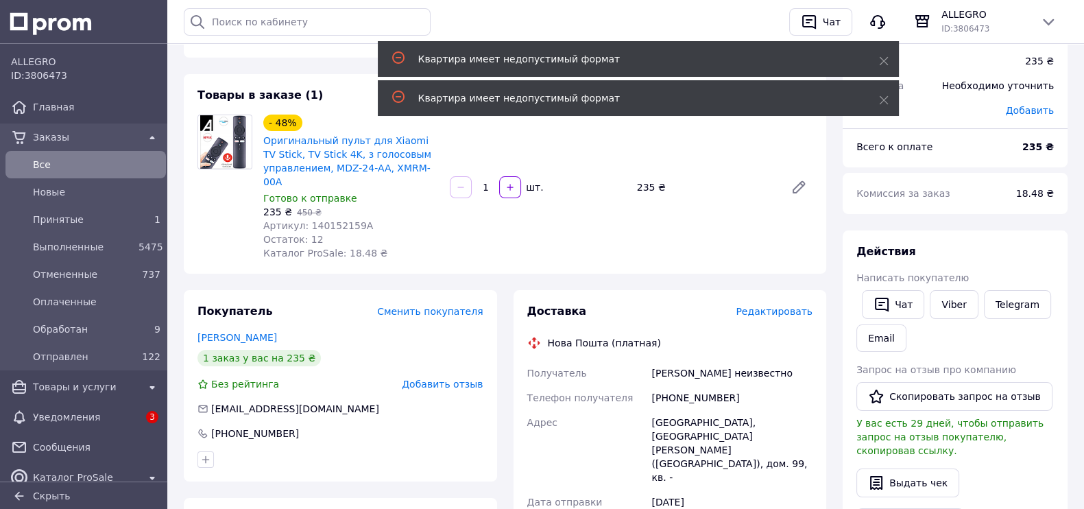
click at [798, 306] on span "Редактировать" at bounding box center [774, 311] width 77 height 11
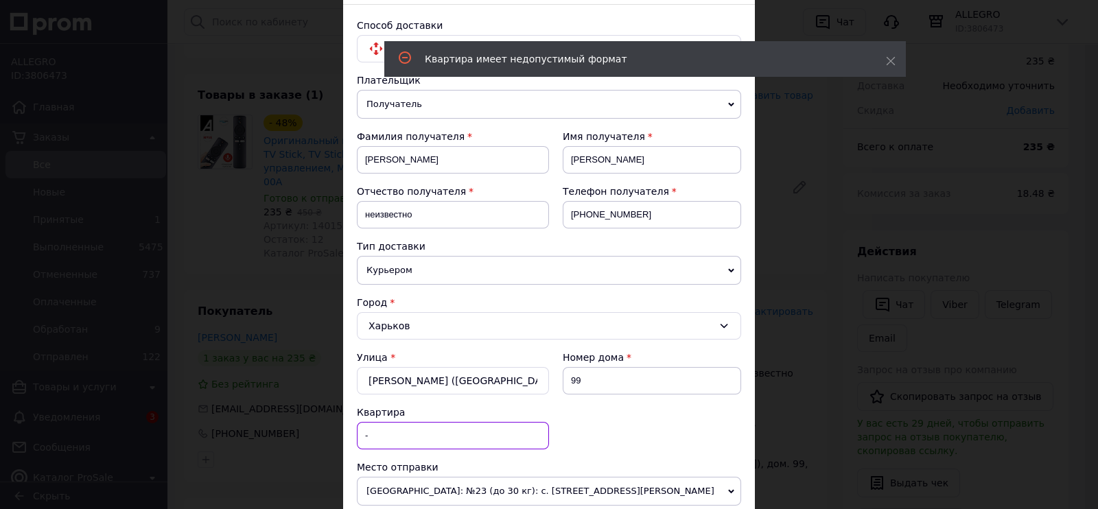
click at [466, 434] on input "-" at bounding box center [453, 435] width 192 height 27
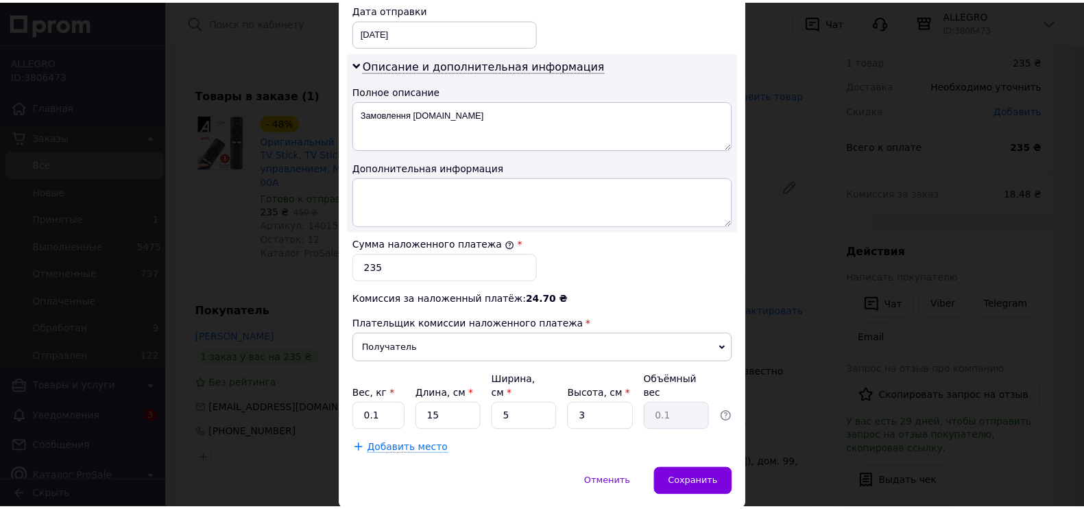
scroll to position [742, 0]
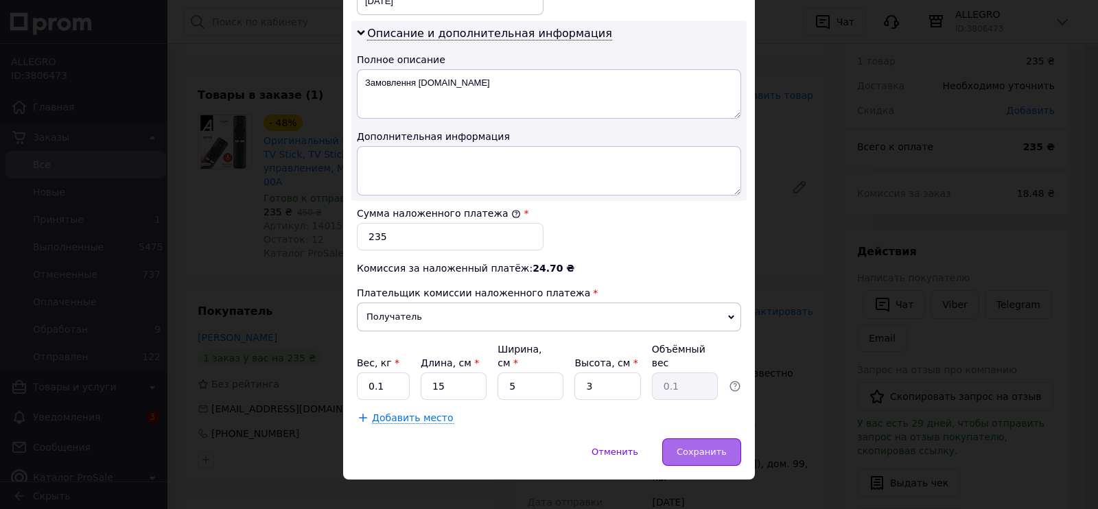
click at [690, 447] on span "Сохранить" at bounding box center [701, 452] width 50 height 10
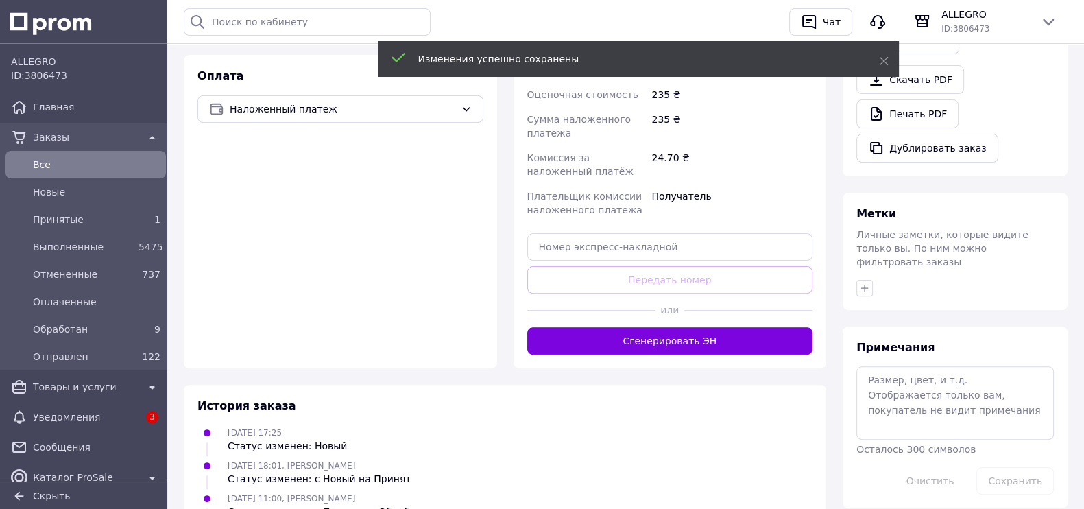
scroll to position [600, 0]
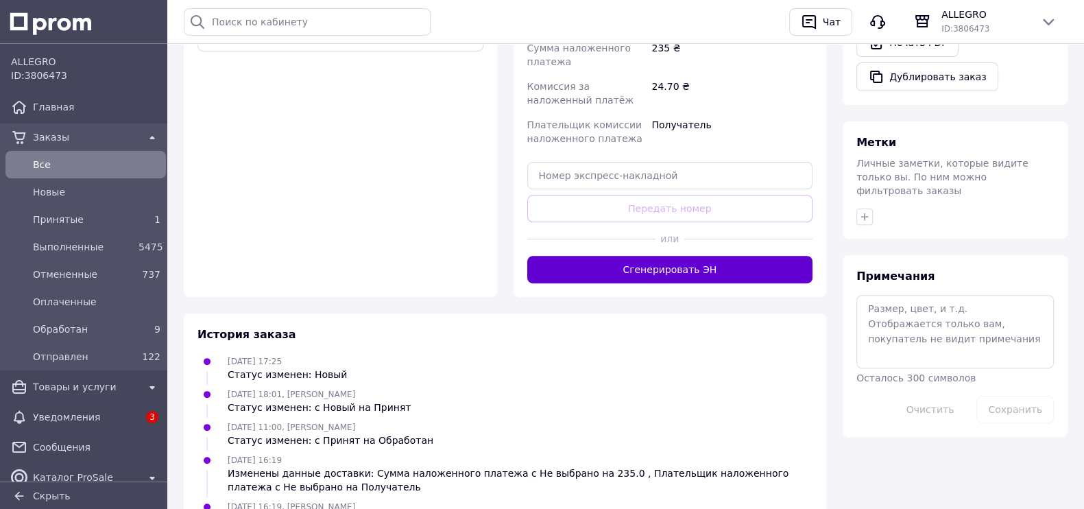
click at [693, 256] on button "Сгенерировать ЭН" at bounding box center [670, 269] width 286 height 27
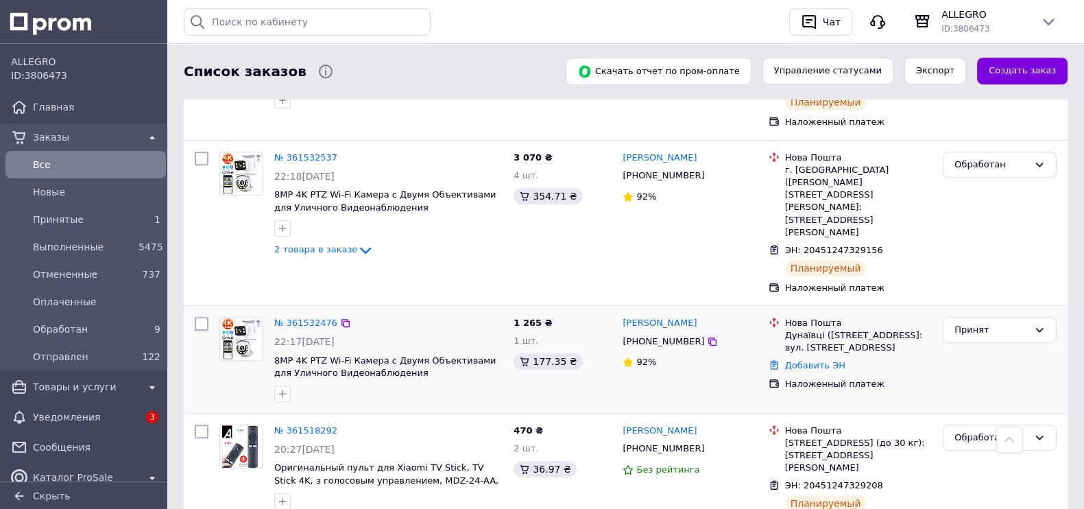
scroll to position [857, 0]
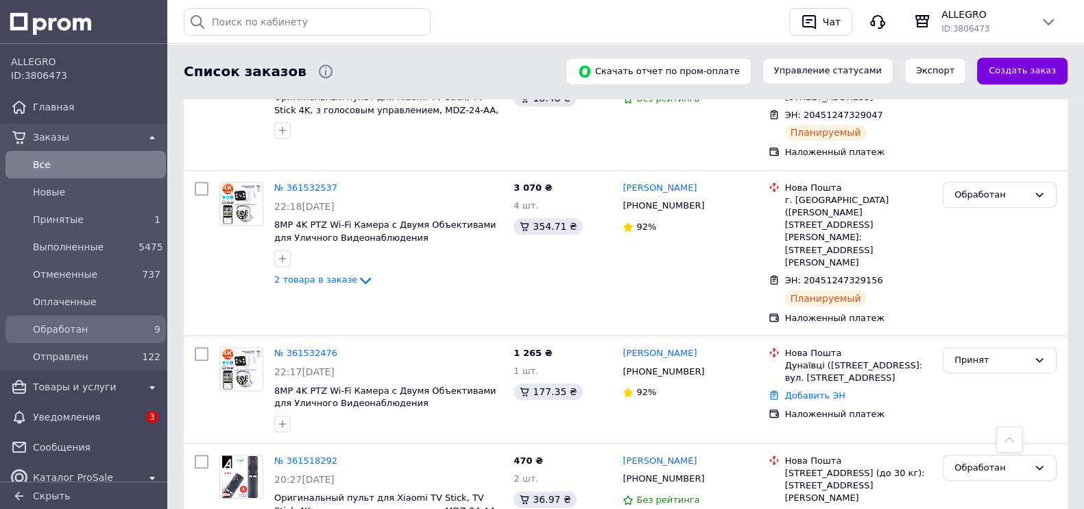
click at [67, 323] on span "Обработан" at bounding box center [83, 329] width 100 height 14
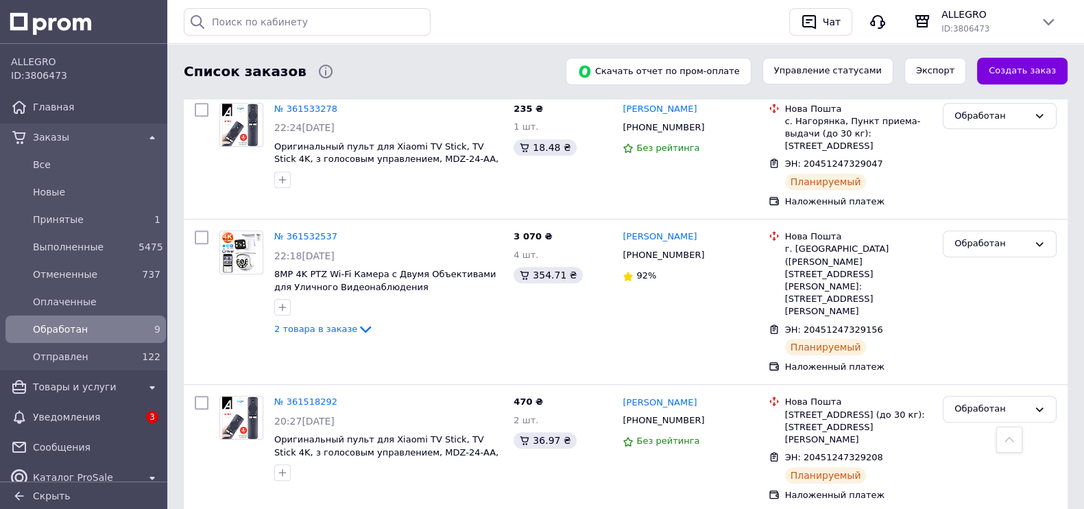
scroll to position [912, 0]
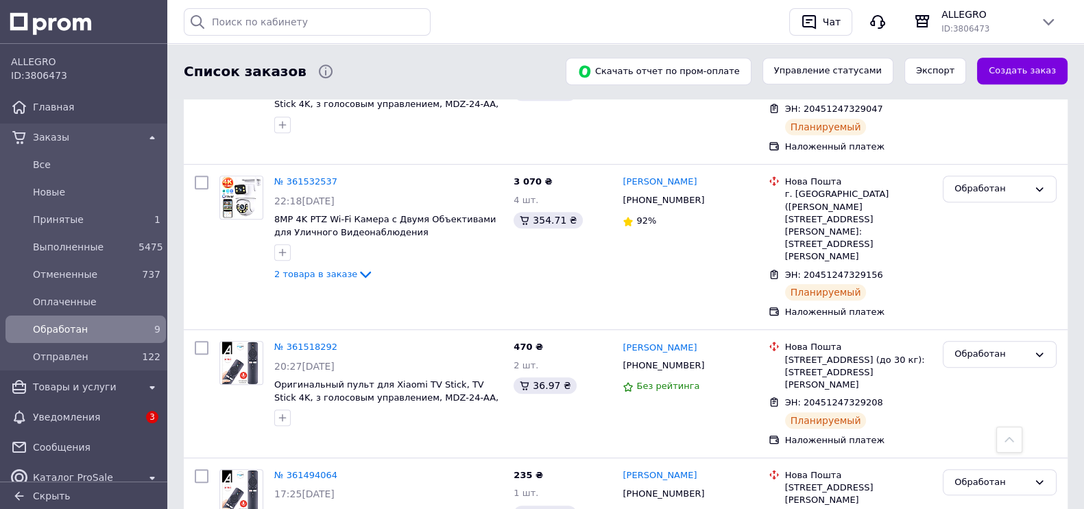
click at [118, 73] on div "ID: 3806473" at bounding box center [86, 76] width 150 height 14
click at [989, 20] on span "ALLEGRO" at bounding box center [986, 15] width 88 height 14
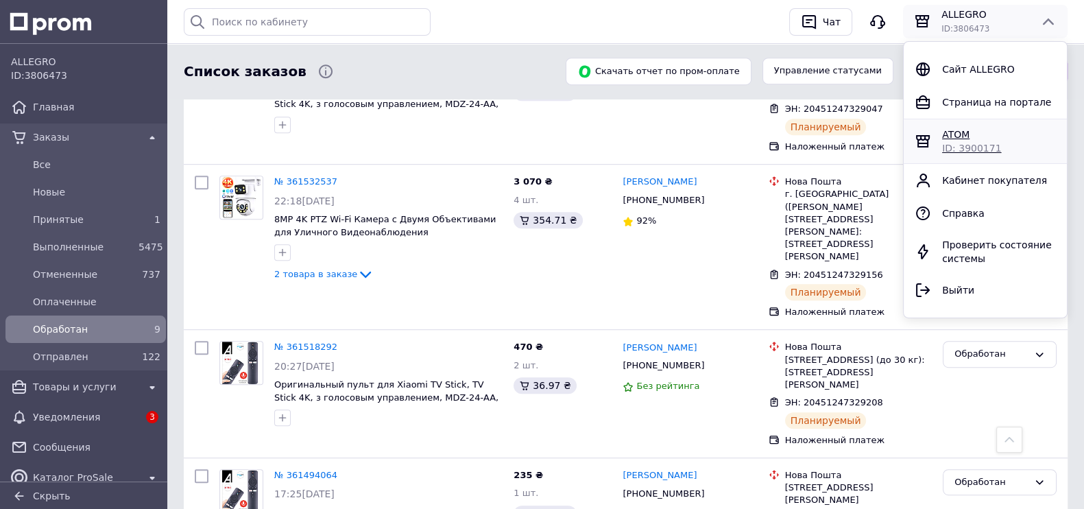
click at [950, 132] on span "ATOM" at bounding box center [955, 134] width 27 height 11
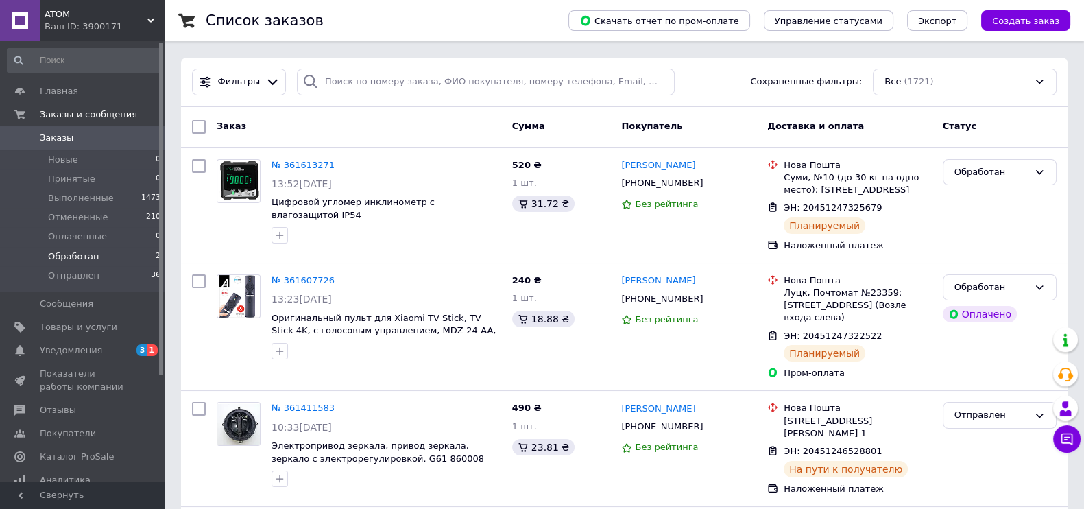
click at [86, 257] on span "Обработан" at bounding box center [73, 256] width 51 height 12
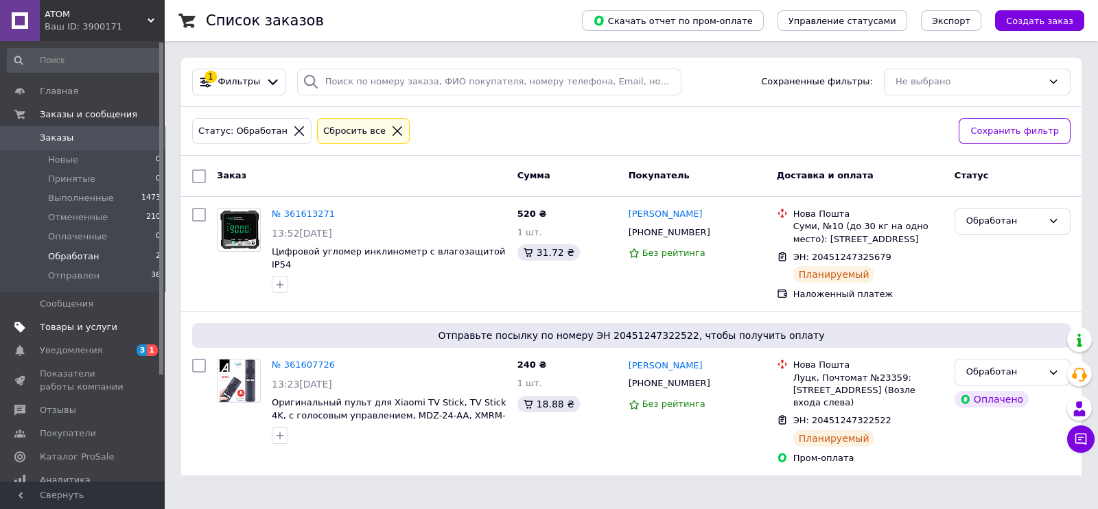
click at [88, 324] on span "Товары и услуги" at bounding box center [79, 327] width 78 height 12
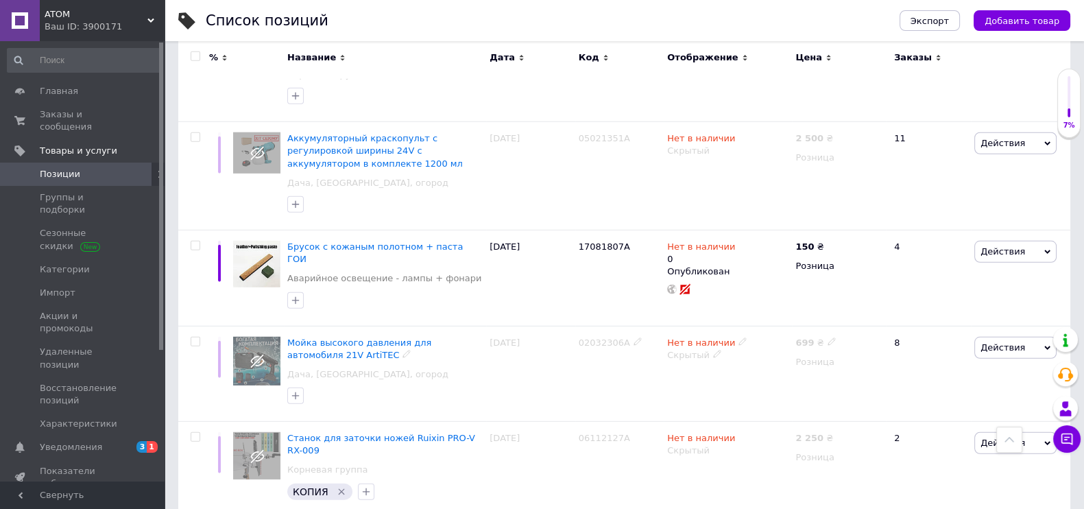
scroll to position [5058, 0]
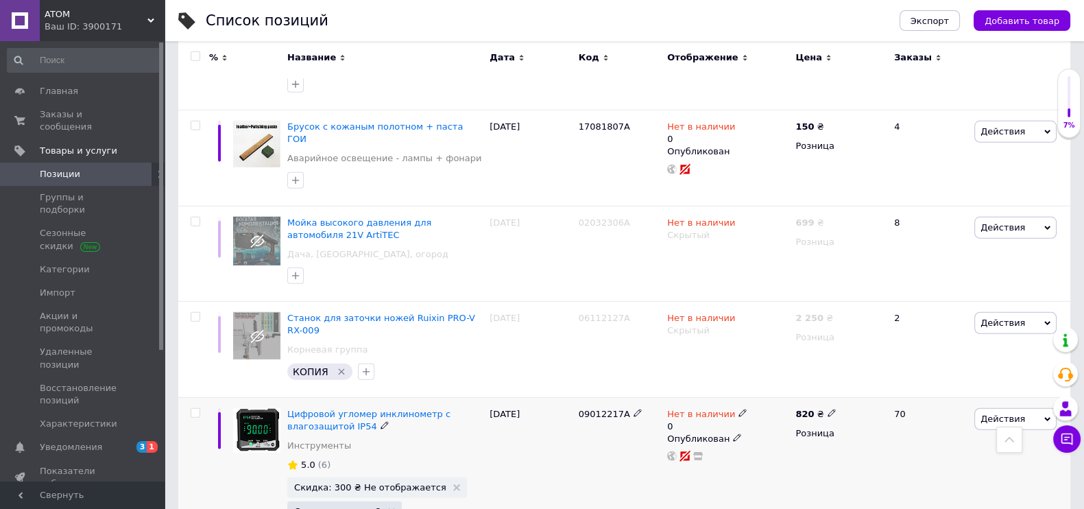
click at [739, 409] on icon at bounding box center [743, 413] width 8 height 8
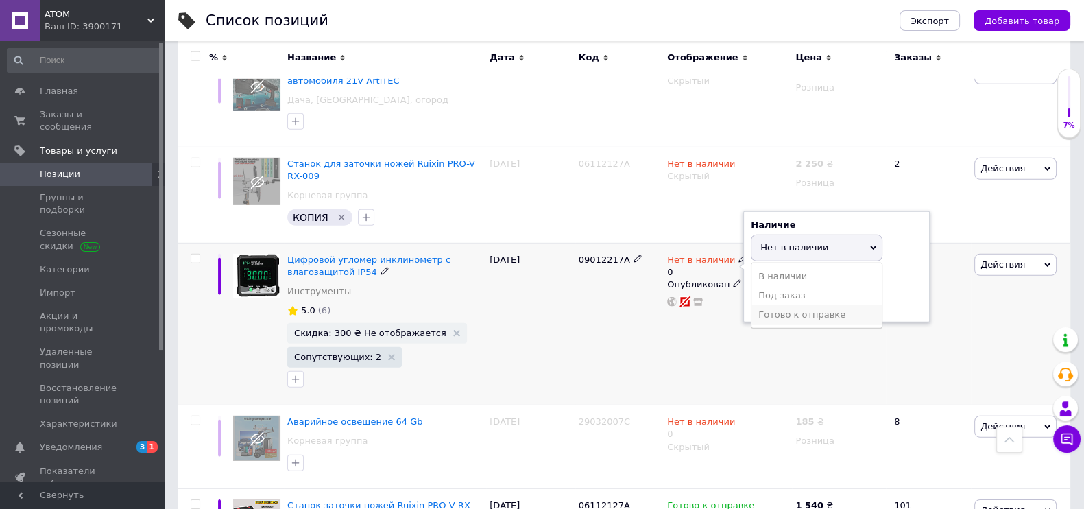
scroll to position [5230, 0]
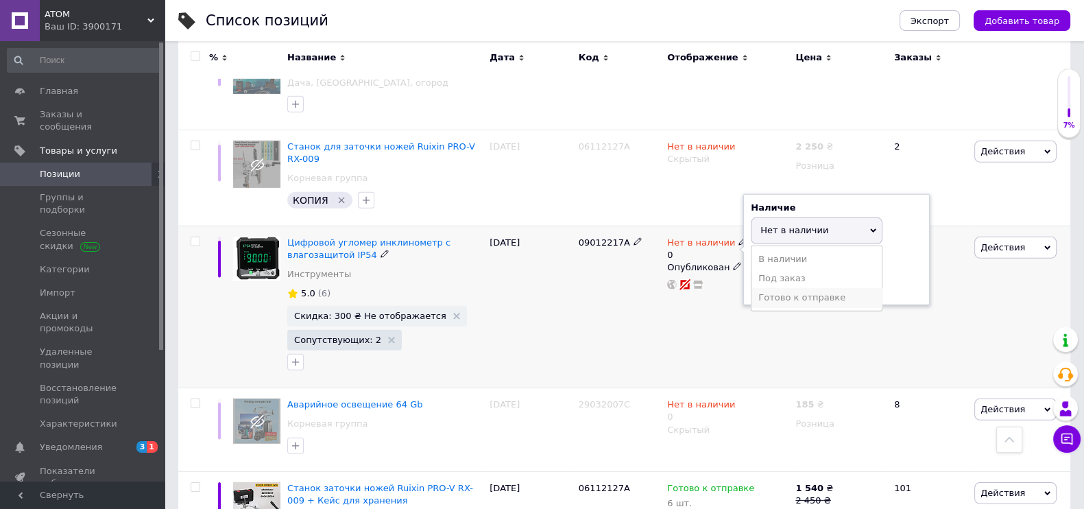
click at [803, 288] on li "Готово к отправке" at bounding box center [817, 297] width 130 height 19
click at [772, 270] on input "0" at bounding box center [803, 283] width 104 height 27
type input "2"
click at [900, 226] on div "70" at bounding box center [928, 307] width 85 height 163
